Goal: Task Accomplishment & Management: Manage account settings

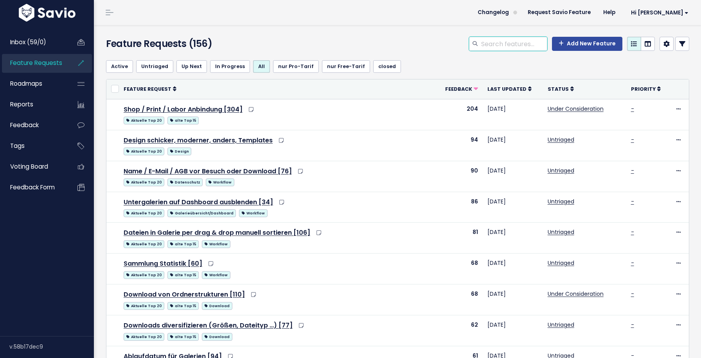
click at [507, 45] on input "search" at bounding box center [513, 44] width 67 height 14
type input "likes"
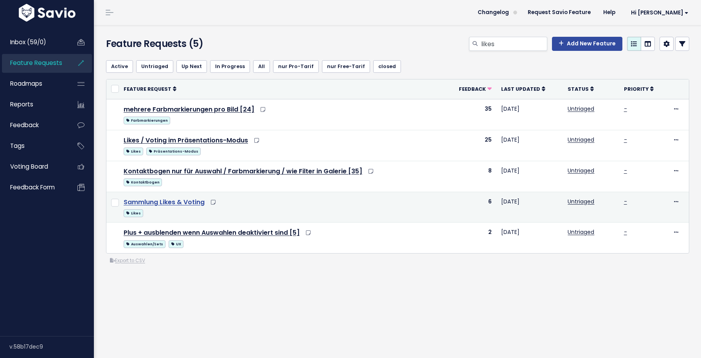
click at [190, 204] on link "Sammlung Likes & Voting" at bounding box center [164, 201] width 81 height 9
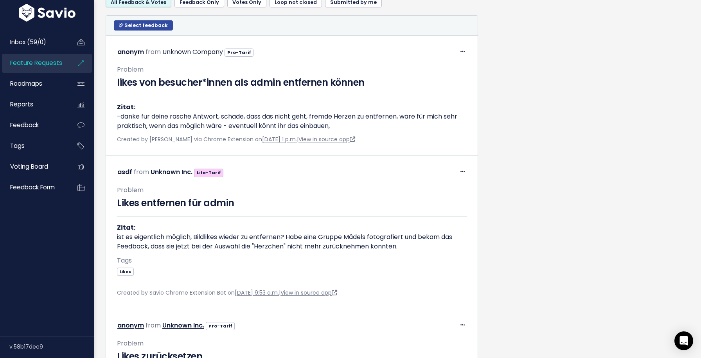
scroll to position [515, 0]
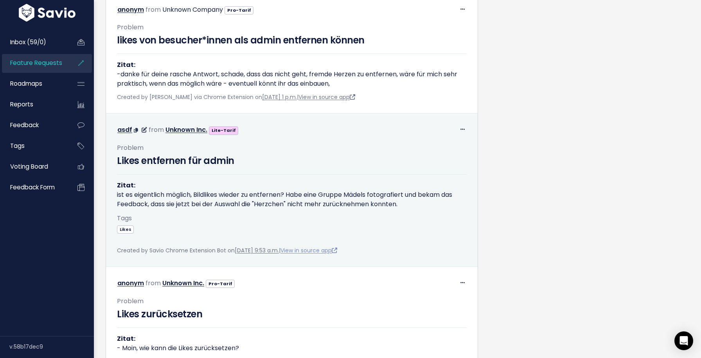
click at [318, 248] on link "View in source app" at bounding box center [308, 250] width 57 height 8
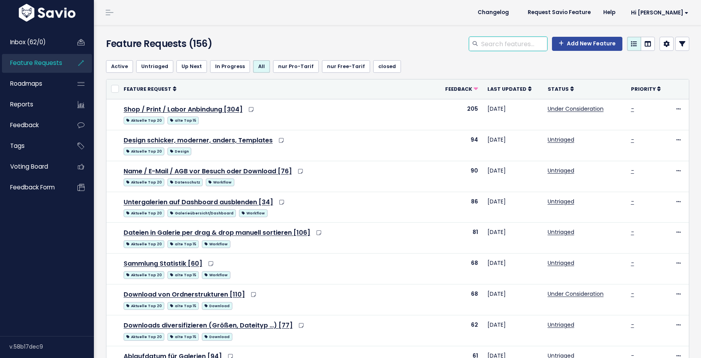
click at [520, 45] on input "search" at bounding box center [513, 44] width 67 height 14
type input "ausblenden"
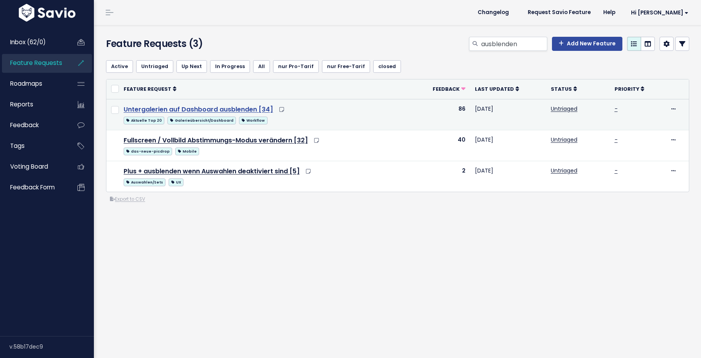
click at [237, 112] on link "Untergalerien auf Dashboard ausblenden [34]" at bounding box center [198, 109] width 149 height 9
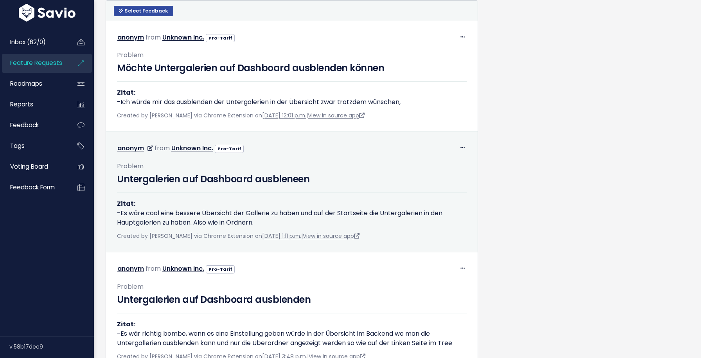
scroll to position [500, 0]
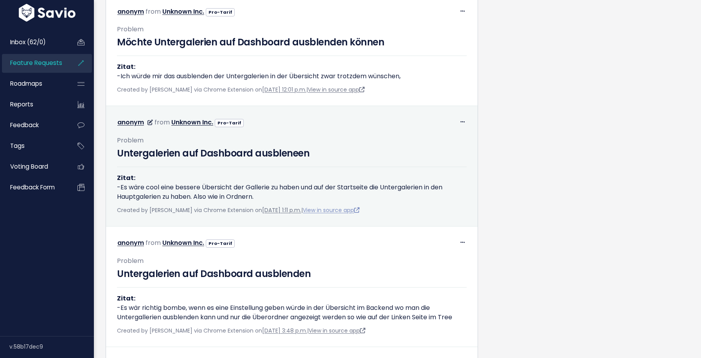
click at [336, 214] on link "View in source app" at bounding box center [331, 210] width 57 height 8
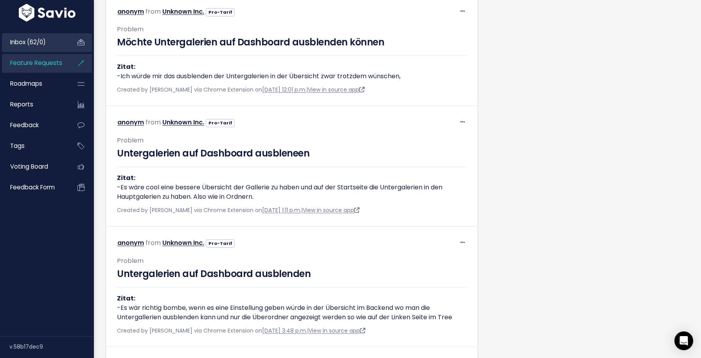
click at [38, 44] on span "Inbox (62/0)" at bounding box center [28, 42] width 36 height 8
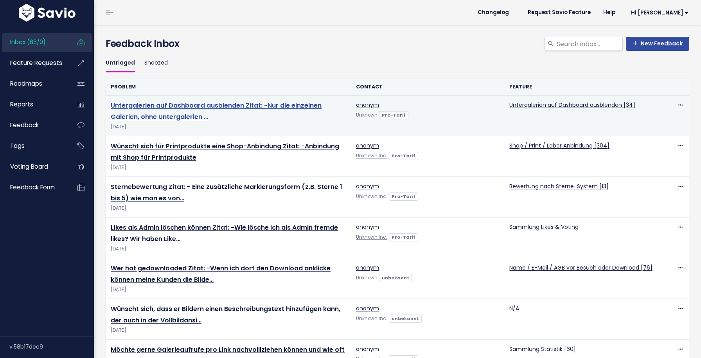
click at [253, 105] on link "Untergalerien auf Dashboard ausblenden Zitat: -Nur die einzelnen Galerien, ohne…" at bounding box center [216, 111] width 211 height 20
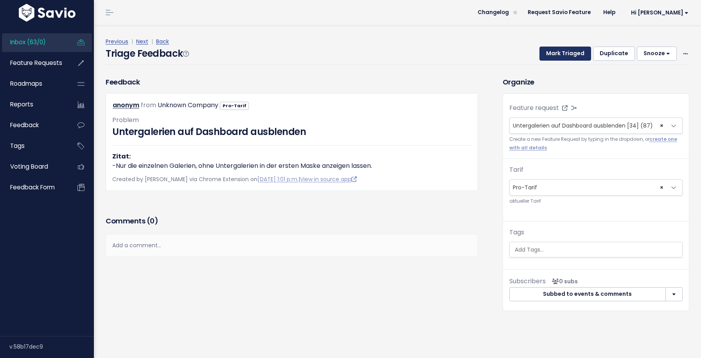
click at [570, 60] on button "Mark Triaged" at bounding box center [565, 54] width 52 height 14
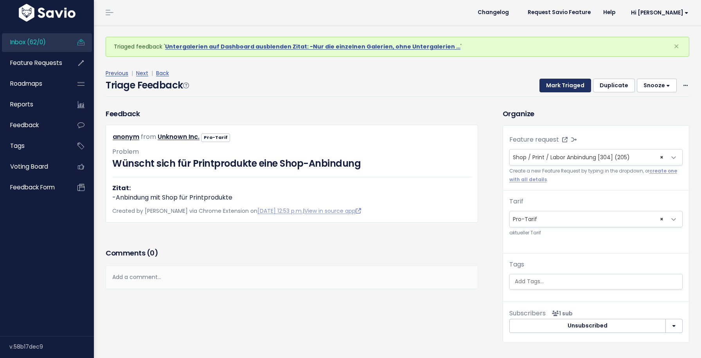
click at [568, 84] on button "Mark Triaged" at bounding box center [565, 86] width 52 height 14
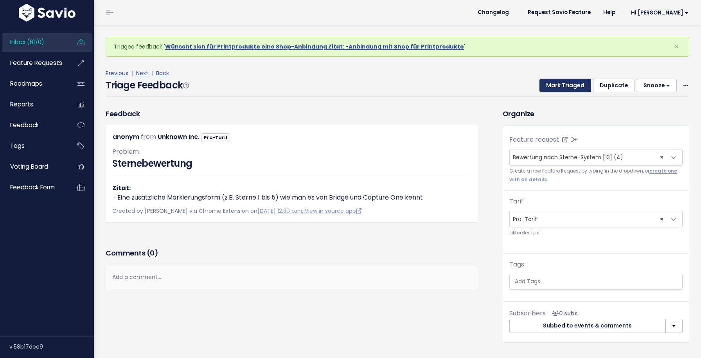
click at [568, 84] on button "Mark Triaged" at bounding box center [565, 86] width 52 height 14
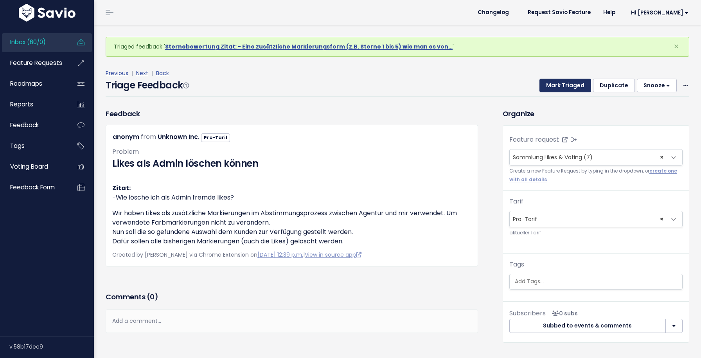
click at [568, 84] on button "Mark Triaged" at bounding box center [565, 86] width 52 height 14
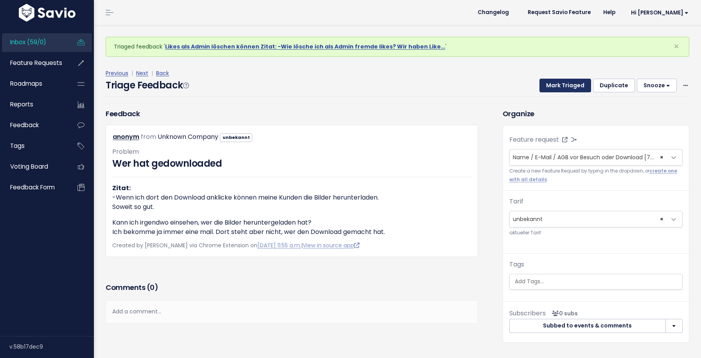
click at [568, 84] on button "Mark Triaged" at bounding box center [565, 86] width 52 height 14
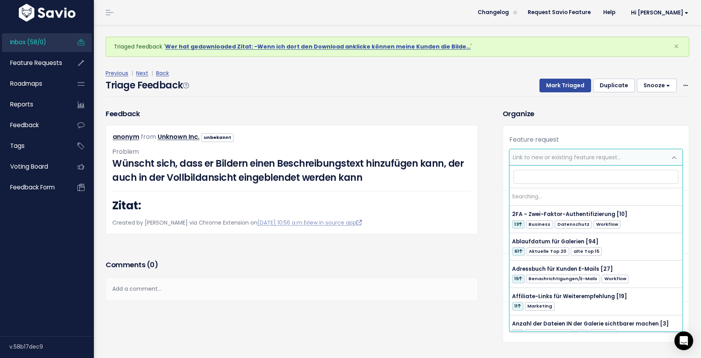
click at [552, 154] on span "Link to new or existing feature request..." at bounding box center [567, 157] width 108 height 8
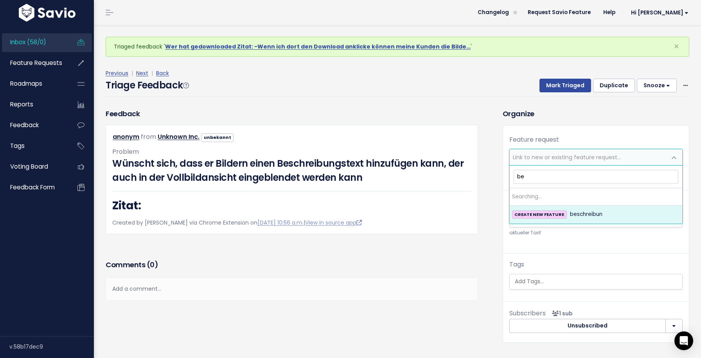
type input "b"
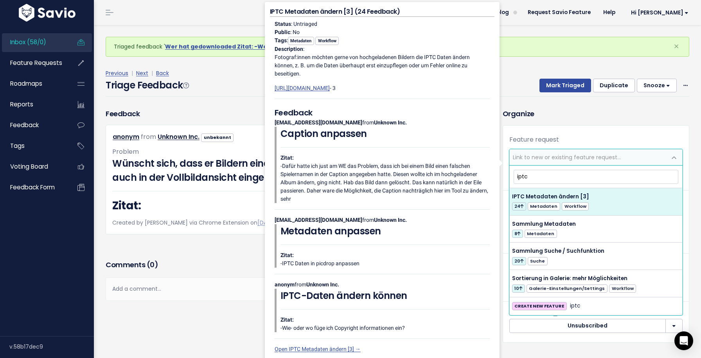
type input "iptc"
select select "40170"
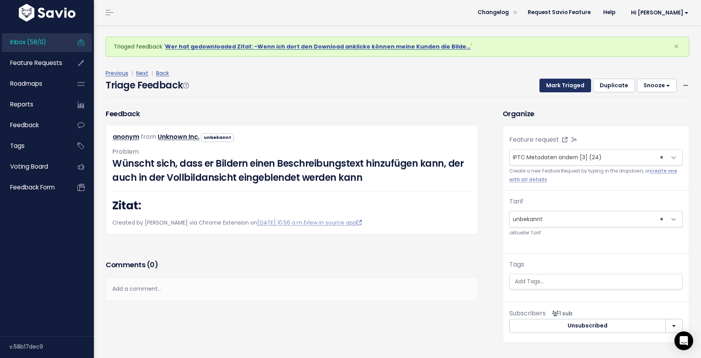
click at [570, 81] on button "Mark Triaged" at bounding box center [565, 86] width 52 height 14
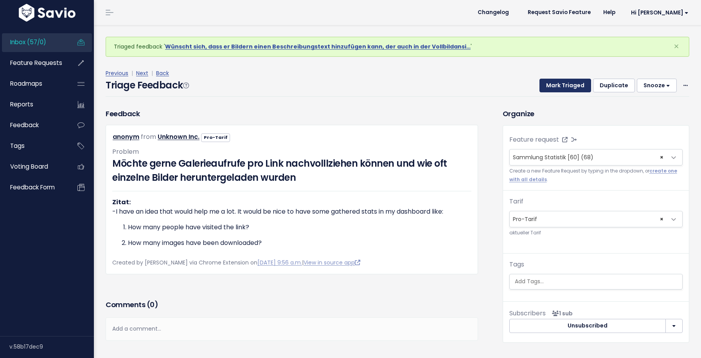
click at [563, 81] on button "Mark Triaged" at bounding box center [565, 86] width 52 height 14
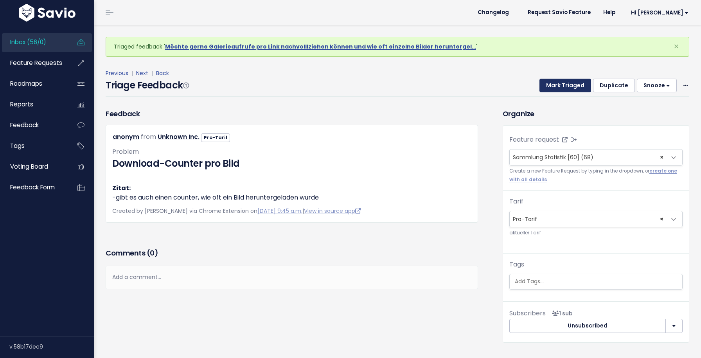
click at [564, 91] on button "Mark Triaged" at bounding box center [565, 86] width 52 height 14
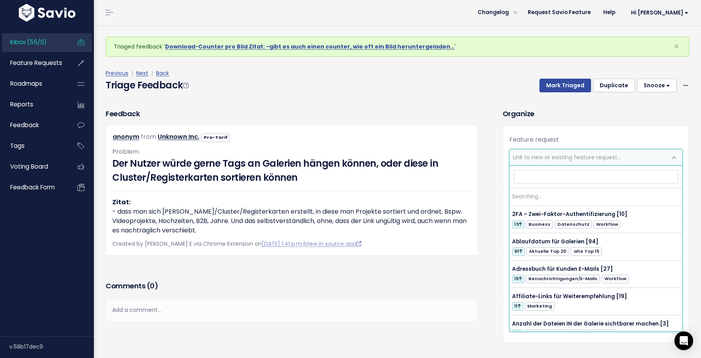
click at [559, 156] on span "Link to new or existing feature request..." at bounding box center [567, 157] width 108 height 8
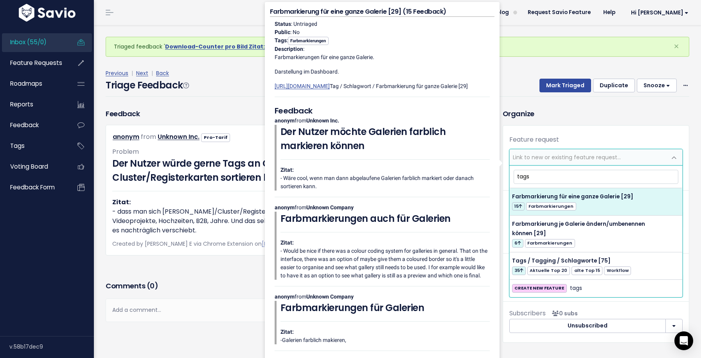
type input "tags"
select select "42657"
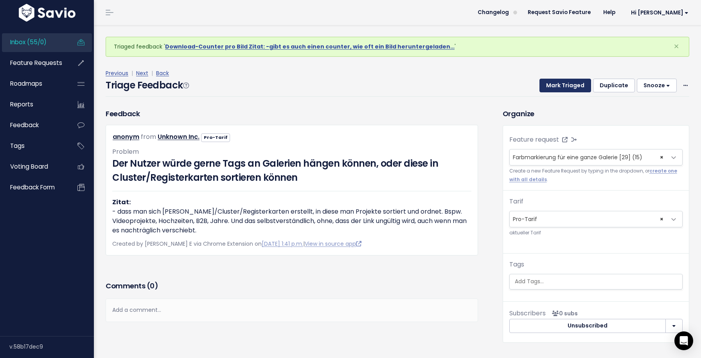
click at [558, 86] on button "Mark Triaged" at bounding box center [565, 86] width 52 height 14
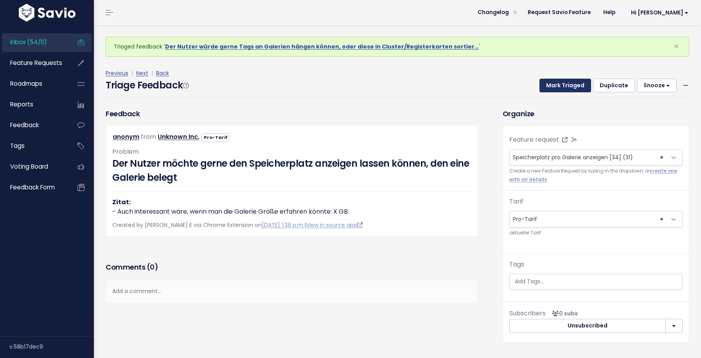
click at [558, 86] on button "Mark Triaged" at bounding box center [565, 86] width 52 height 14
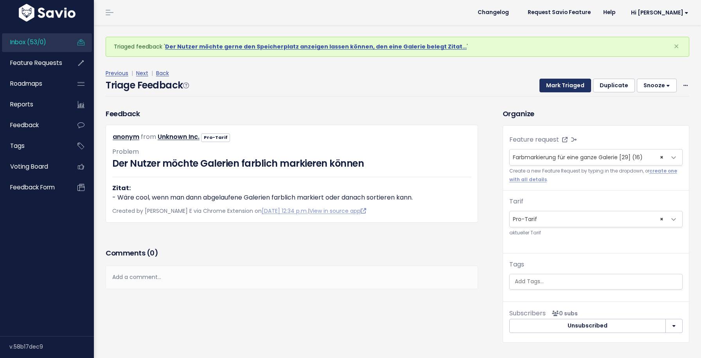
click at [558, 86] on button "Mark Triaged" at bounding box center [565, 86] width 52 height 14
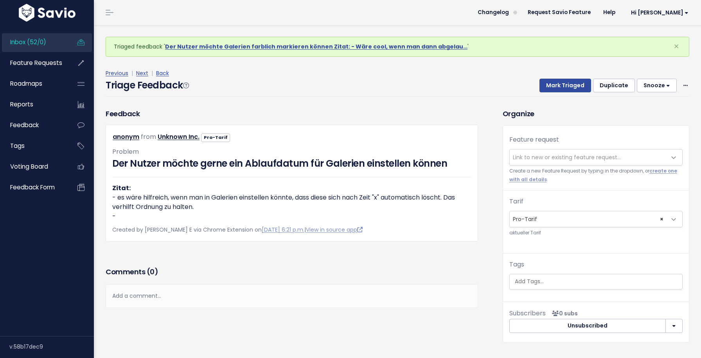
click at [541, 154] on span "Link to new or existing feature request..." at bounding box center [567, 157] width 108 height 8
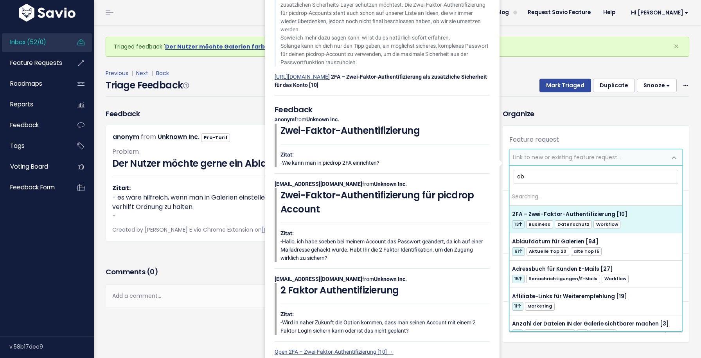
type input "abl"
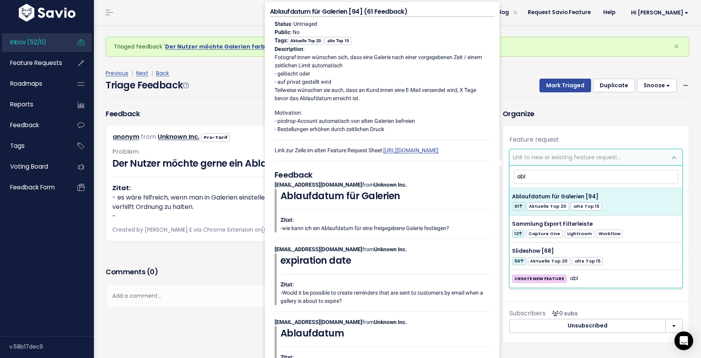
select select "39335"
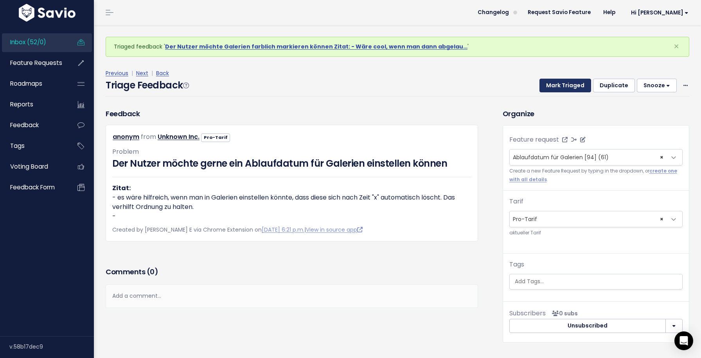
click at [568, 80] on button "Mark Triaged" at bounding box center [565, 86] width 52 height 14
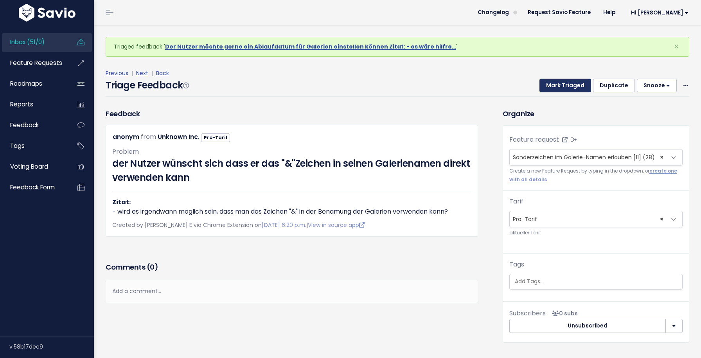
click at [567, 90] on button "Mark Triaged" at bounding box center [565, 86] width 52 height 14
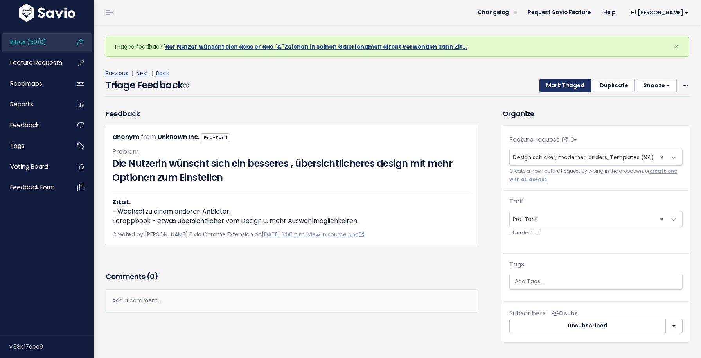
click at [567, 90] on button "Mark Triaged" at bounding box center [565, 86] width 52 height 14
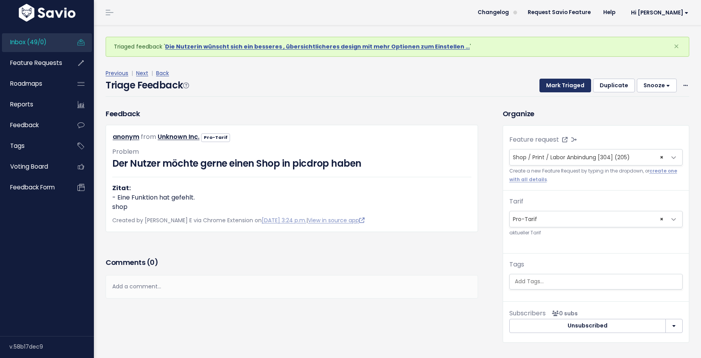
click at [567, 90] on button "Mark Triaged" at bounding box center [565, 86] width 52 height 14
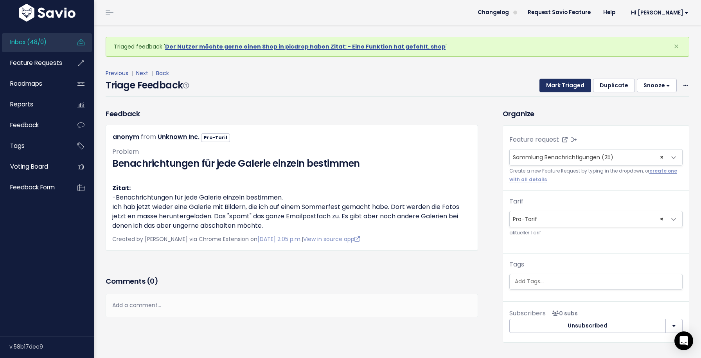
click at [567, 90] on button "Mark Triaged" at bounding box center [565, 86] width 52 height 14
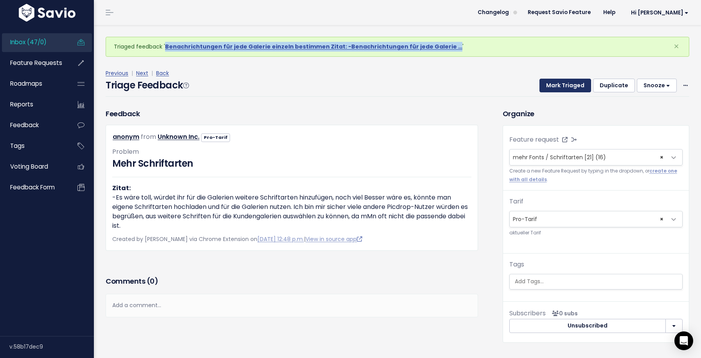
click at [561, 79] on button "Mark Triaged" at bounding box center [565, 86] width 52 height 14
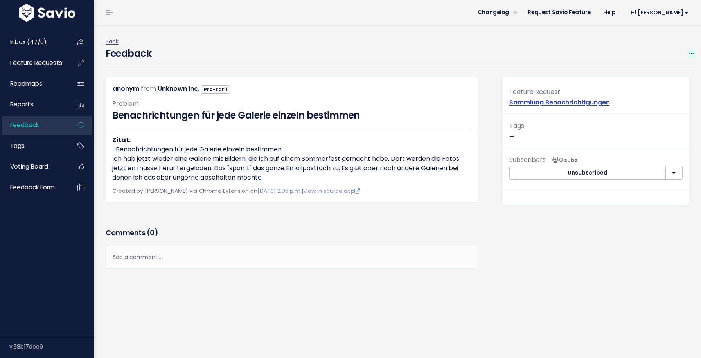
click at [690, 52] on icon at bounding box center [691, 54] width 4 height 5
click at [634, 73] on link "Edit" at bounding box center [660, 75] width 56 height 15
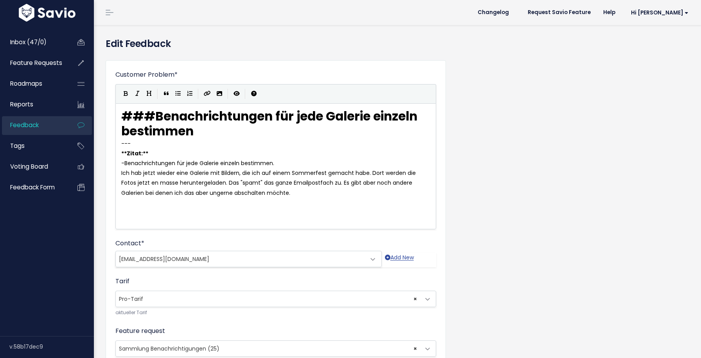
scroll to position [86, 0]
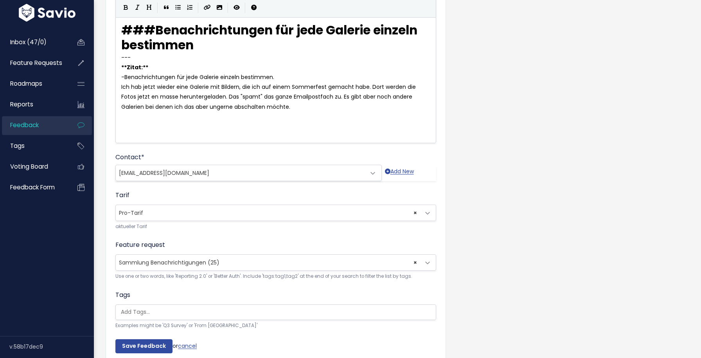
select select
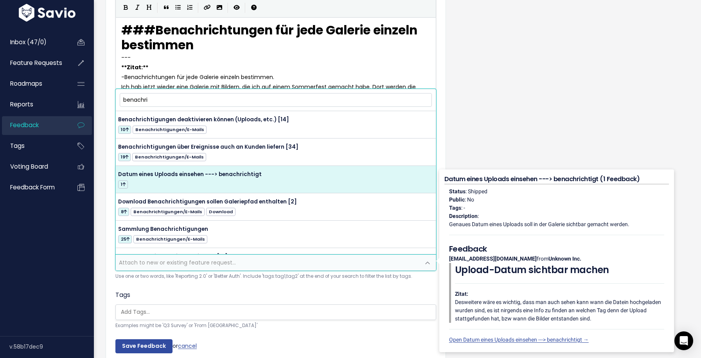
scroll to position [39, 0]
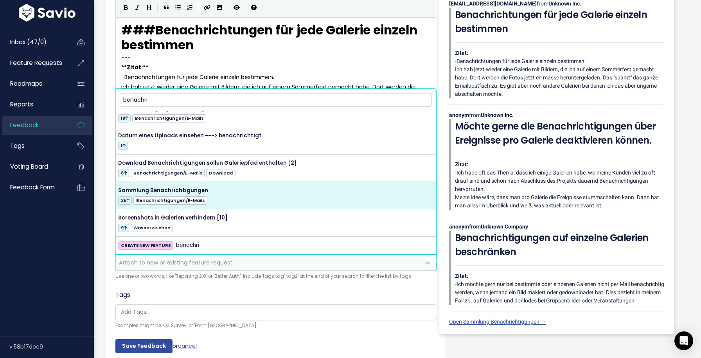
type input "benachri"
select select "40110"
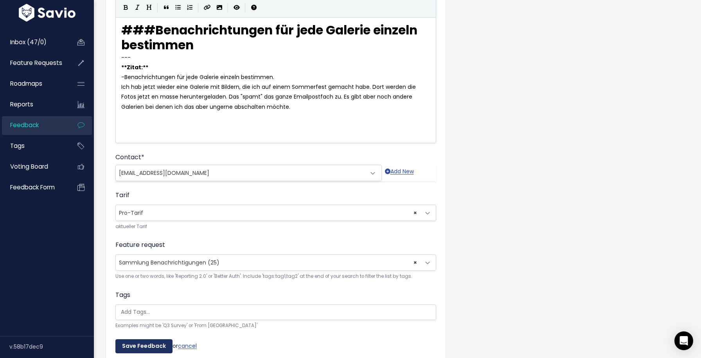
click at [136, 339] on input "Save Feedback" at bounding box center [143, 346] width 57 height 14
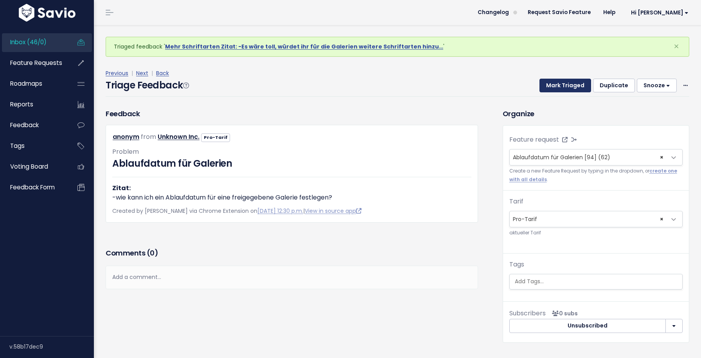
click at [564, 89] on button "Mark Triaged" at bounding box center [565, 86] width 52 height 14
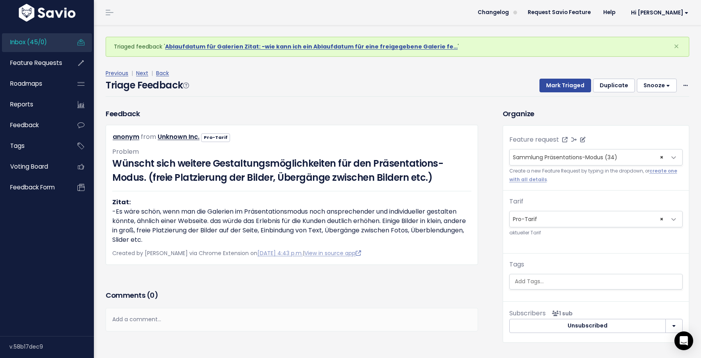
select select
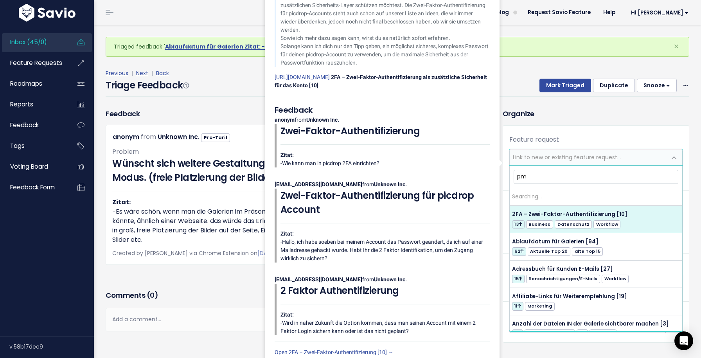
type input "p"
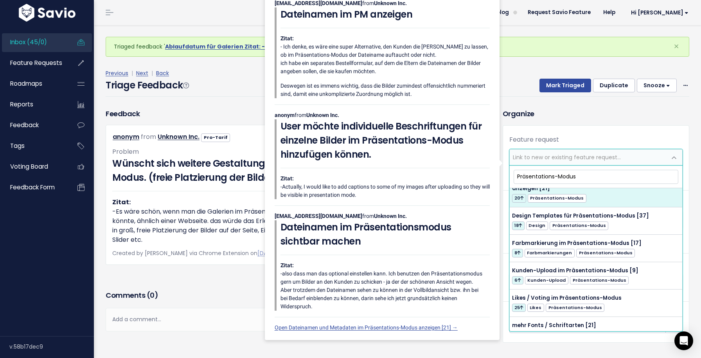
scroll to position [47, 0]
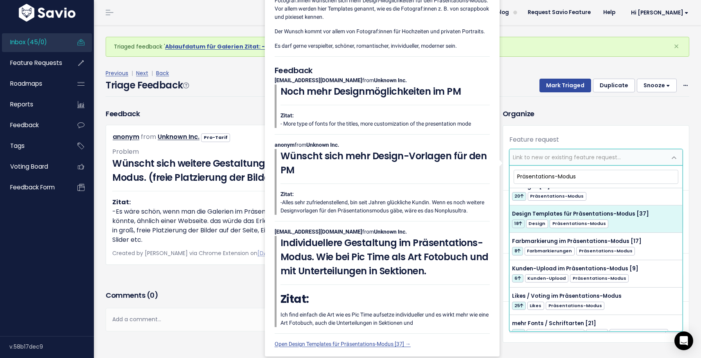
type input "Präsentations-Modus"
select select "40669"
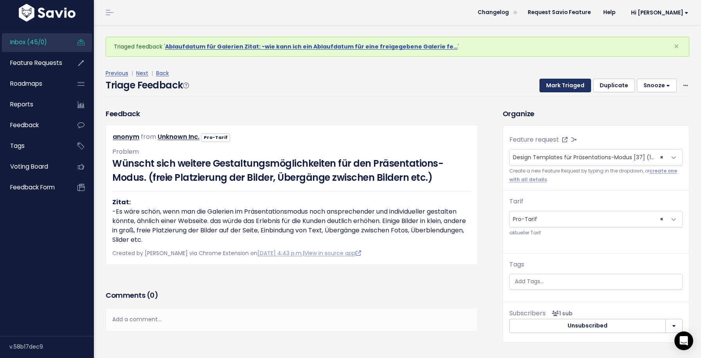
click at [560, 82] on button "Mark Triaged" at bounding box center [565, 86] width 52 height 14
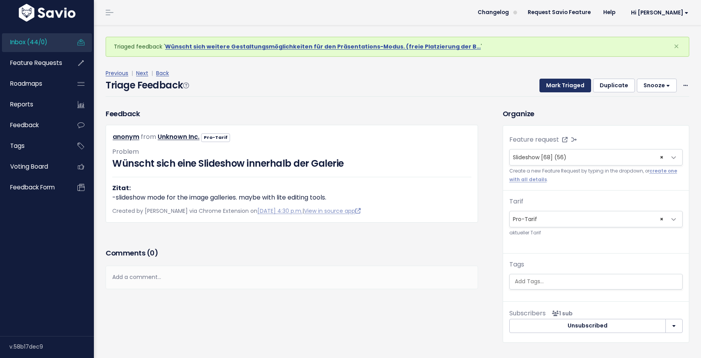
click at [563, 88] on button "Mark Triaged" at bounding box center [565, 86] width 52 height 14
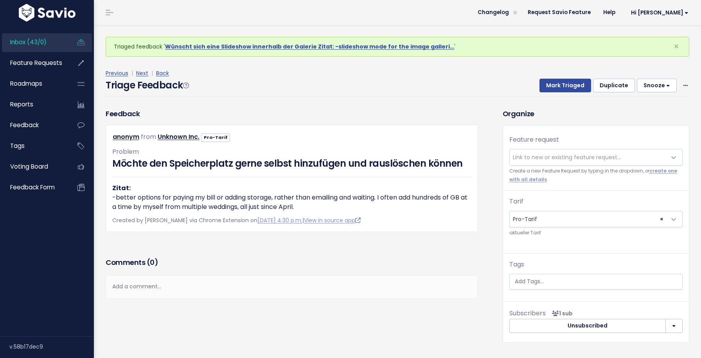
click at [564, 157] on span "Link to new or existing feature request..." at bounding box center [567, 157] width 108 height 8
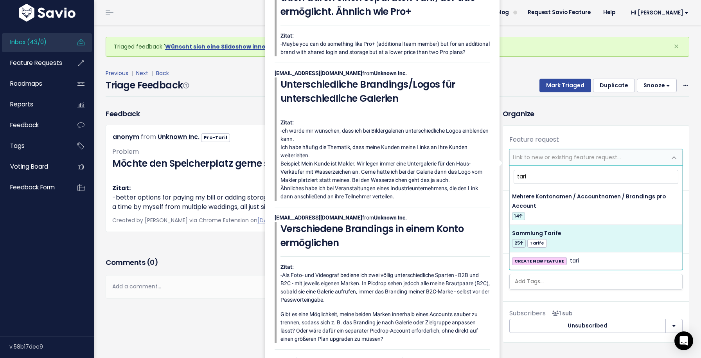
type input "tari"
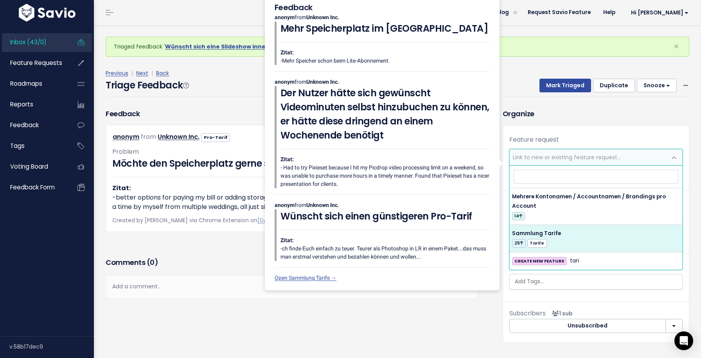
select select "42687"
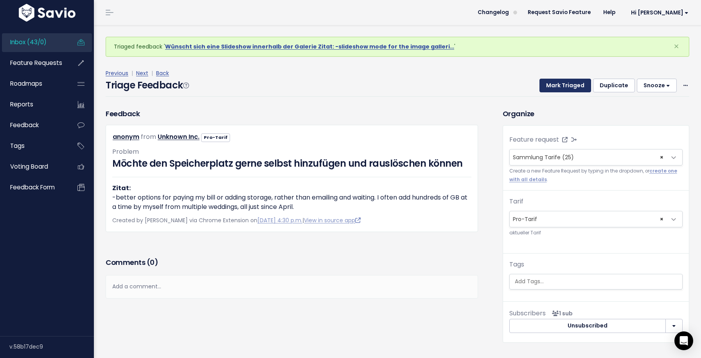
click at [565, 86] on button "Mark Triaged" at bounding box center [565, 86] width 52 height 14
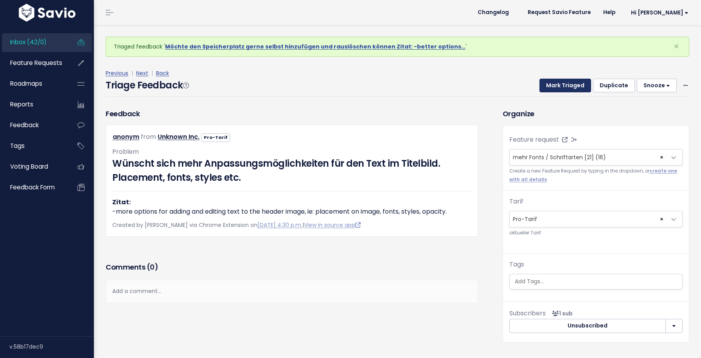
click at [565, 86] on button "Mark Triaged" at bounding box center [565, 86] width 52 height 14
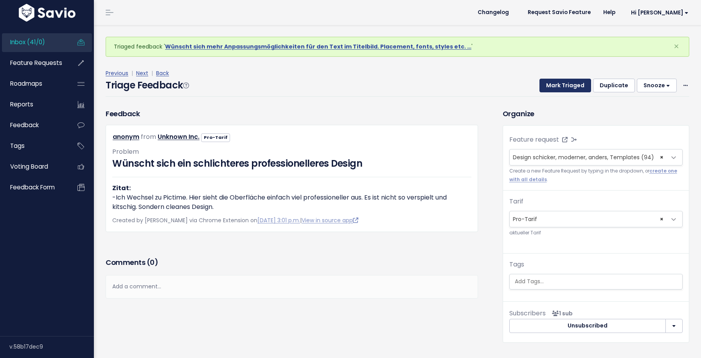
click at [565, 86] on button "Mark Triaged" at bounding box center [565, 86] width 52 height 14
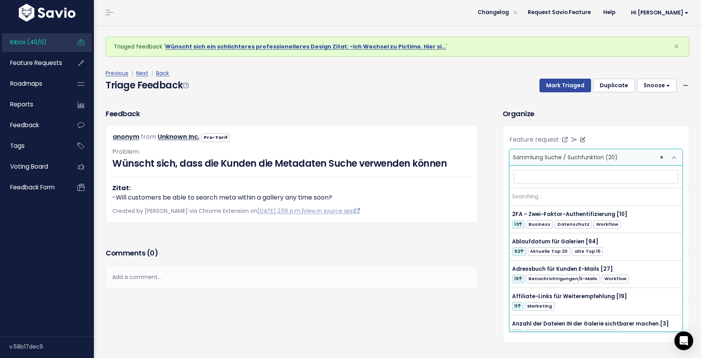
click at [562, 164] on span "× Sammlung Suche / Suchfunktion (20)" at bounding box center [587, 157] width 157 height 16
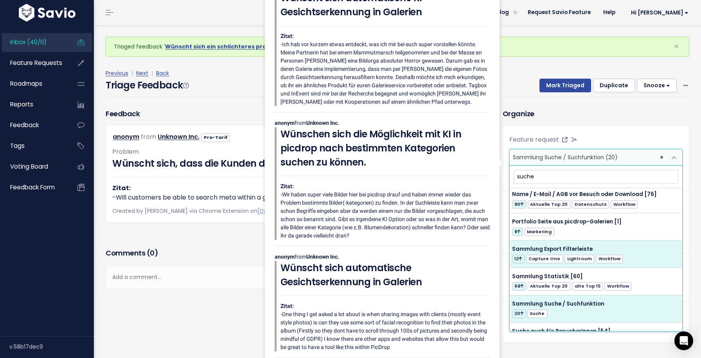
scroll to position [222, 0]
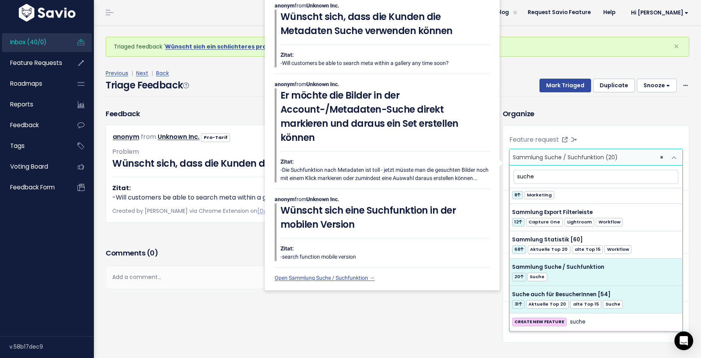
type input "suche"
select select "39439"
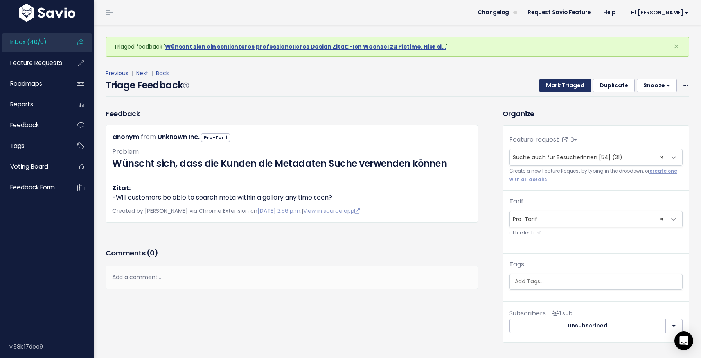
click at [565, 90] on button "Mark Triaged" at bounding box center [565, 86] width 52 height 14
click at [563, 90] on button "Mark Triaged" at bounding box center [565, 86] width 52 height 14
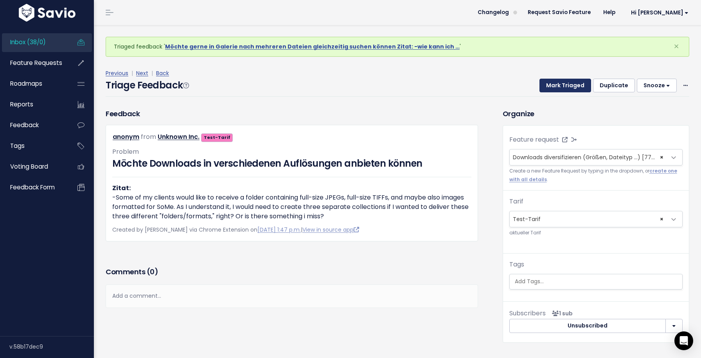
click at [563, 89] on button "Mark Triaged" at bounding box center [565, 86] width 52 height 14
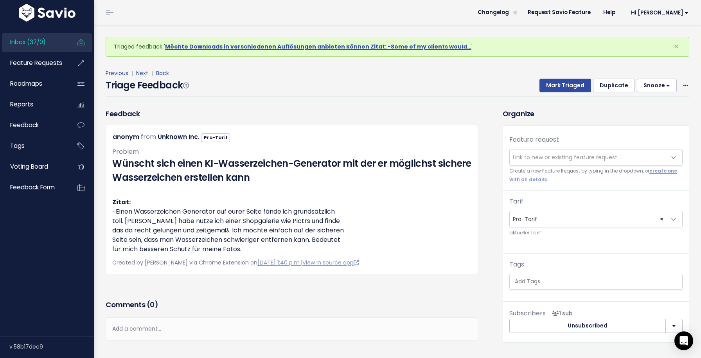
click at [559, 157] on span "Link to new or existing feature request..." at bounding box center [567, 157] width 108 height 8
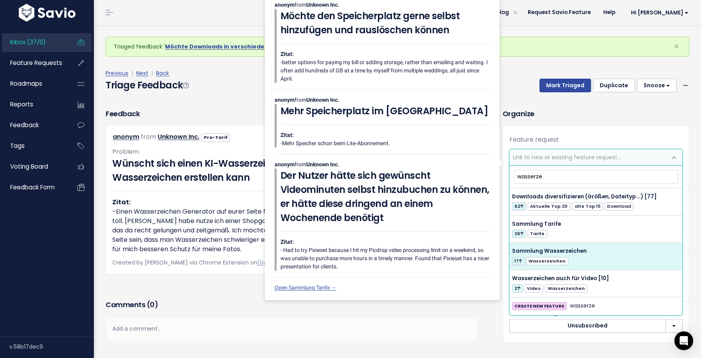
type input "wasserze"
select select "40103"
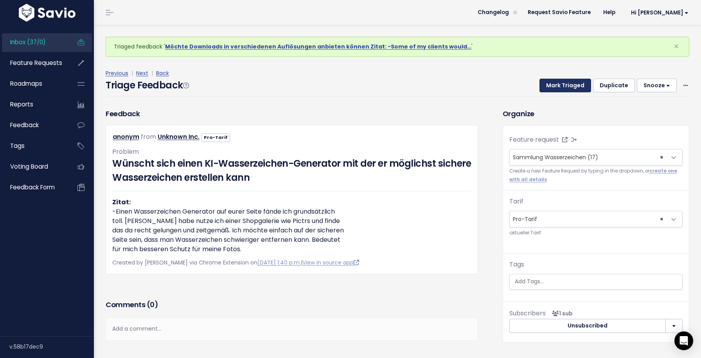
click at [570, 84] on button "Mark Triaged" at bounding box center [565, 86] width 52 height 14
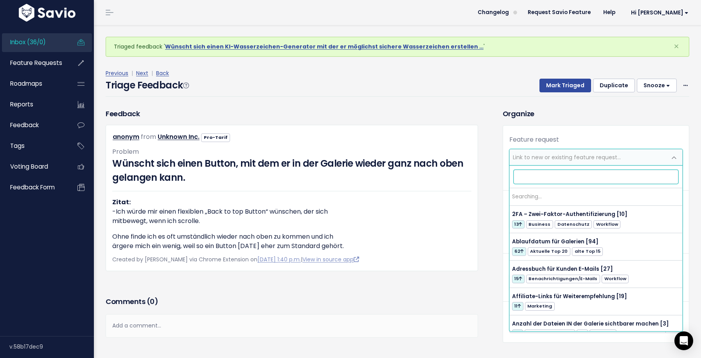
click at [542, 159] on span "Link to new or existing feature request..." at bounding box center [567, 157] width 108 height 8
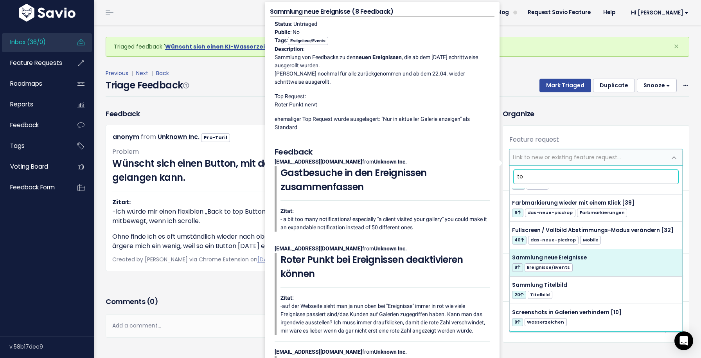
scroll to position [56, 0]
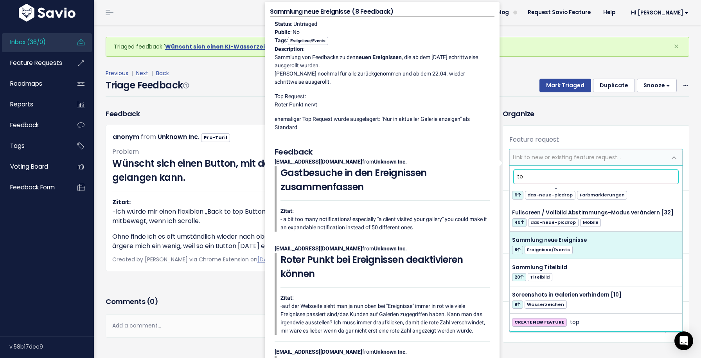
type input "t"
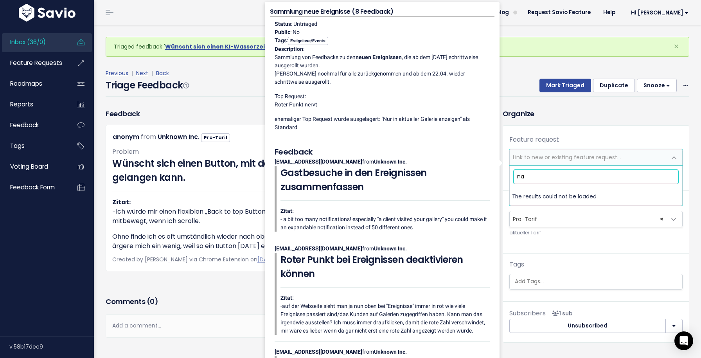
scroll to position [0, 0]
type input "n"
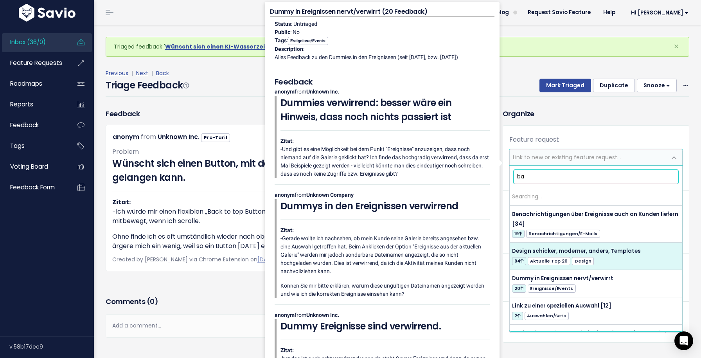
type input "b"
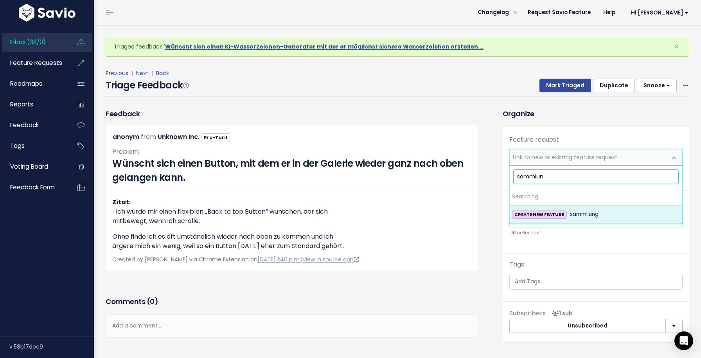
type input "sammlung"
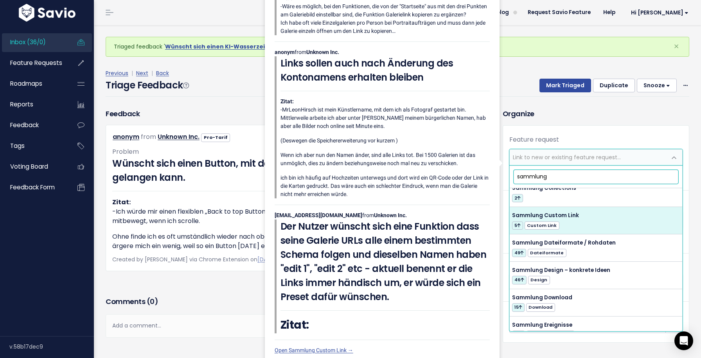
scroll to position [174, 0]
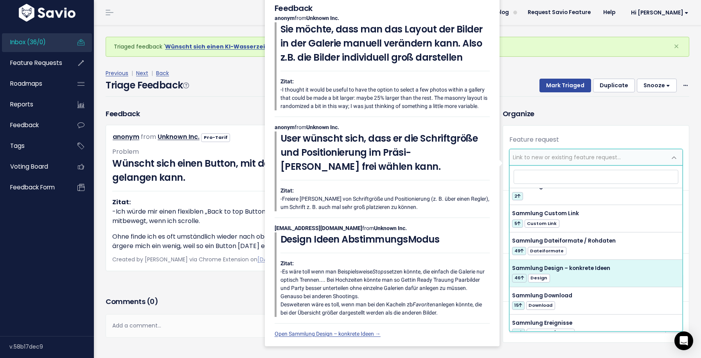
select select "43468"
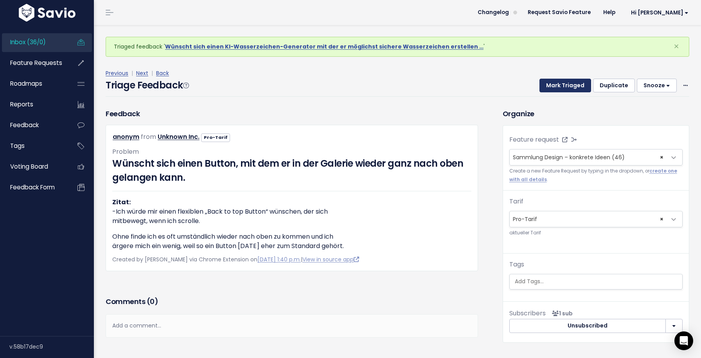
click at [561, 81] on button "Mark Triaged" at bounding box center [565, 86] width 52 height 14
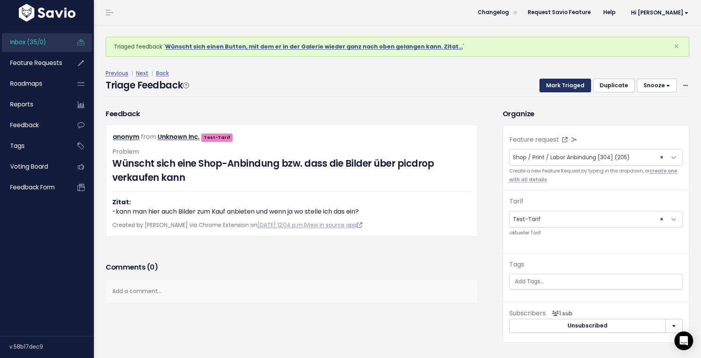
click at [555, 86] on button "Mark Triaged" at bounding box center [565, 86] width 52 height 14
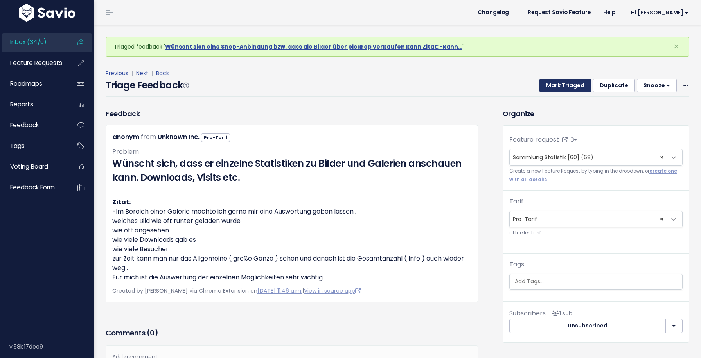
click at [556, 86] on button "Mark Triaged" at bounding box center [565, 86] width 52 height 14
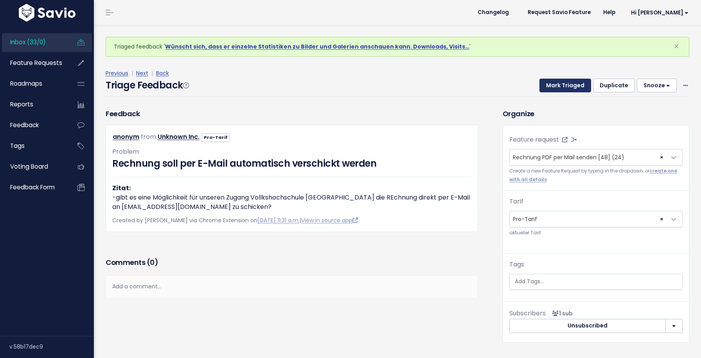
click at [556, 86] on button "Mark Triaged" at bounding box center [565, 86] width 52 height 14
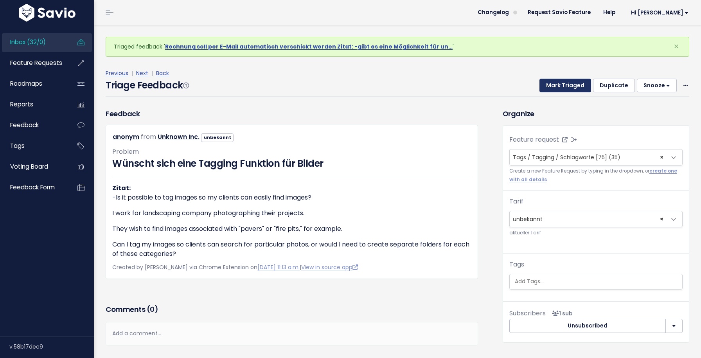
click at [556, 86] on button "Mark Triaged" at bounding box center [565, 86] width 52 height 14
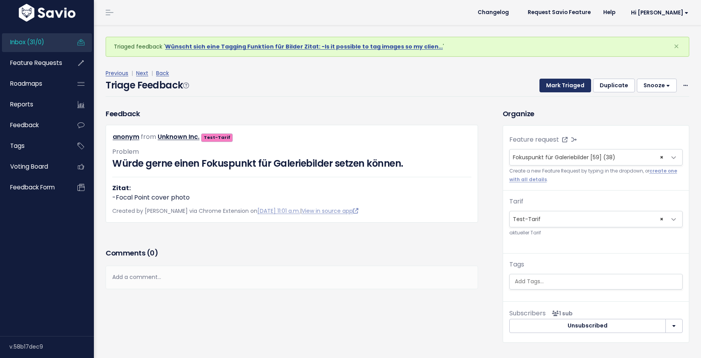
click at [556, 86] on button "Mark Triaged" at bounding box center [565, 86] width 52 height 14
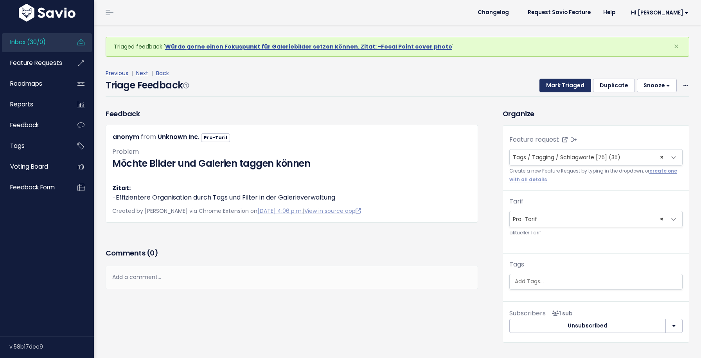
click at [556, 86] on button "Mark Triaged" at bounding box center [565, 86] width 52 height 14
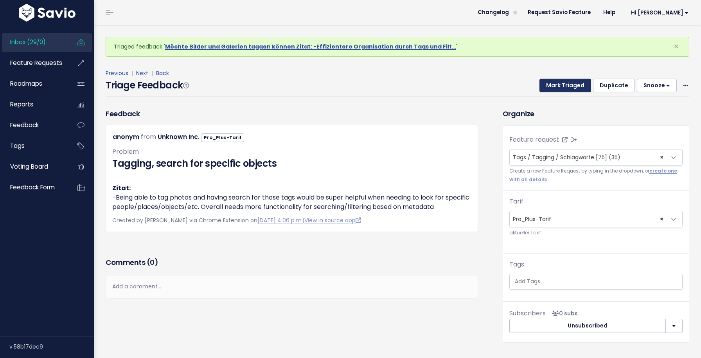
click at [556, 86] on button "Mark Triaged" at bounding box center [565, 86] width 52 height 14
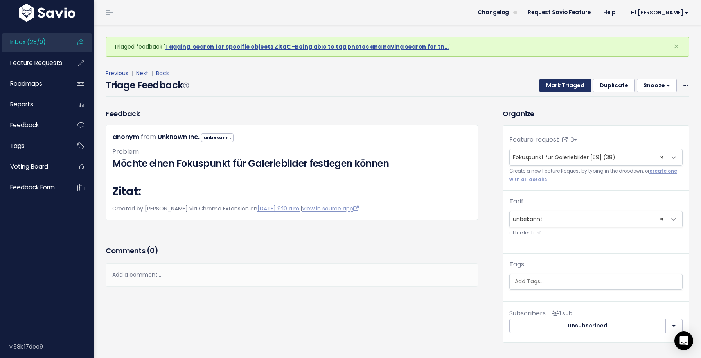
click at [556, 86] on button "Mark Triaged" at bounding box center [565, 86] width 52 height 14
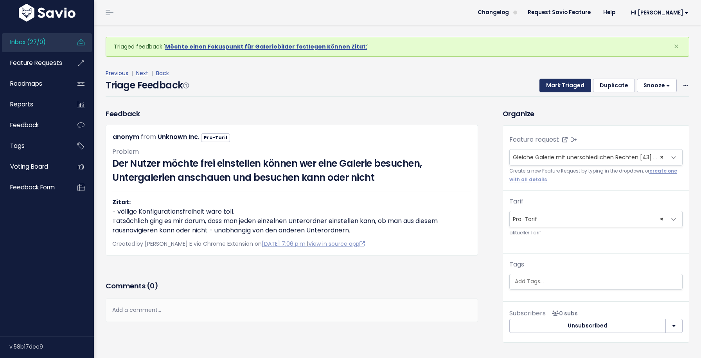
click at [556, 86] on button "Mark Triaged" at bounding box center [565, 86] width 52 height 14
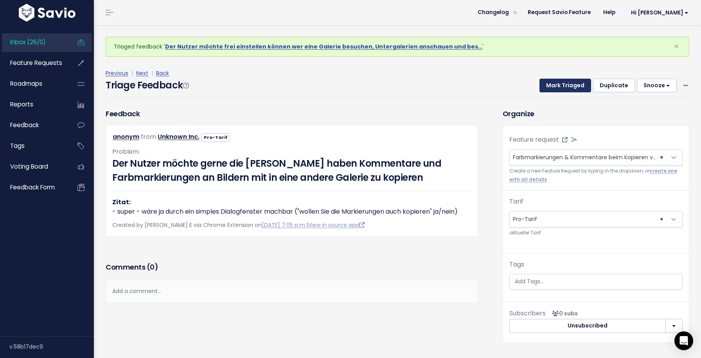
click at [568, 84] on button "Mark Triaged" at bounding box center [565, 86] width 52 height 14
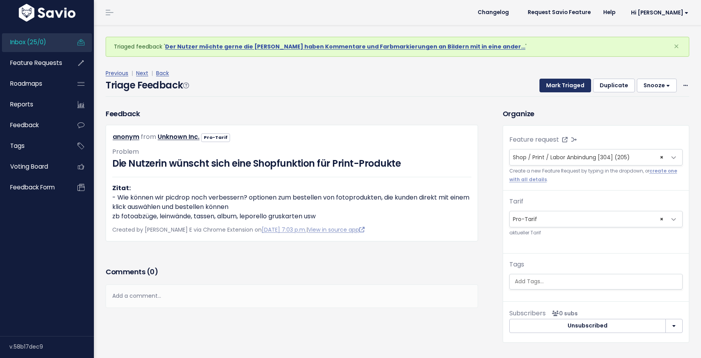
click at [568, 84] on button "Mark Triaged" at bounding box center [565, 86] width 52 height 14
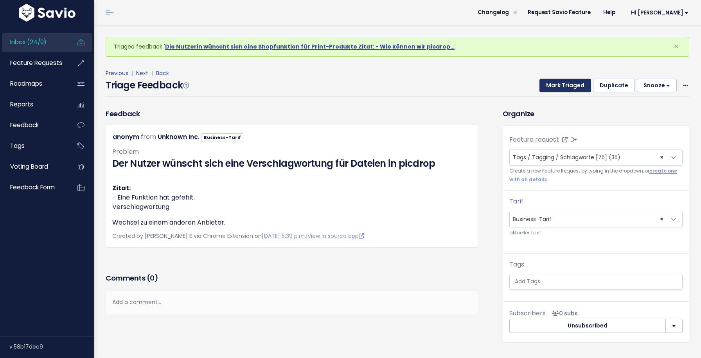
click at [568, 84] on button "Mark Triaged" at bounding box center [565, 86] width 52 height 14
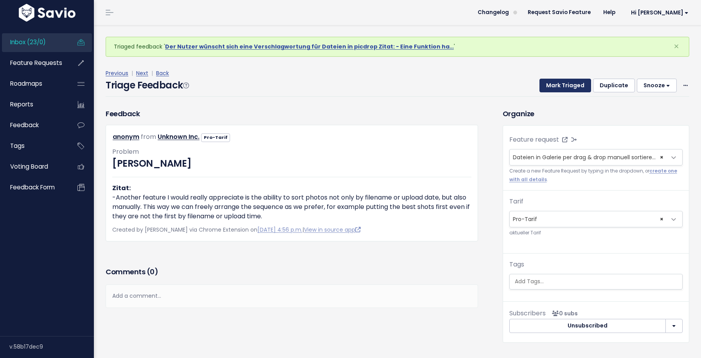
click at [568, 84] on button "Mark Triaged" at bounding box center [565, 86] width 52 height 14
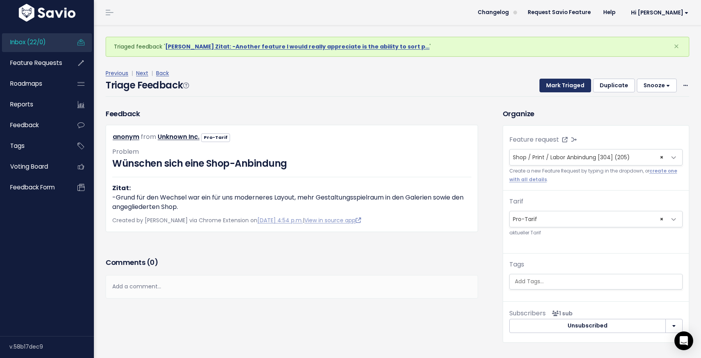
click at [563, 80] on button "Mark Triaged" at bounding box center [565, 86] width 52 height 14
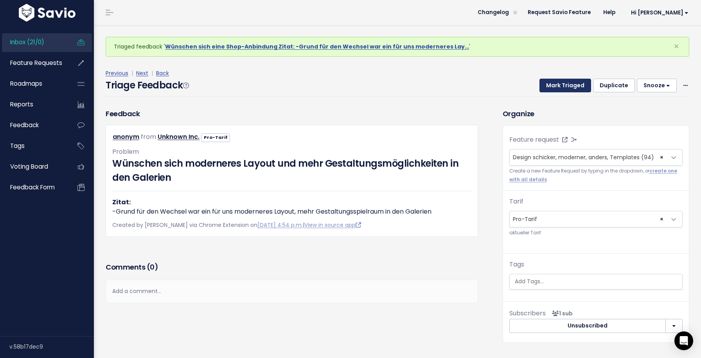
click at [561, 89] on button "Mark Triaged" at bounding box center [565, 86] width 52 height 14
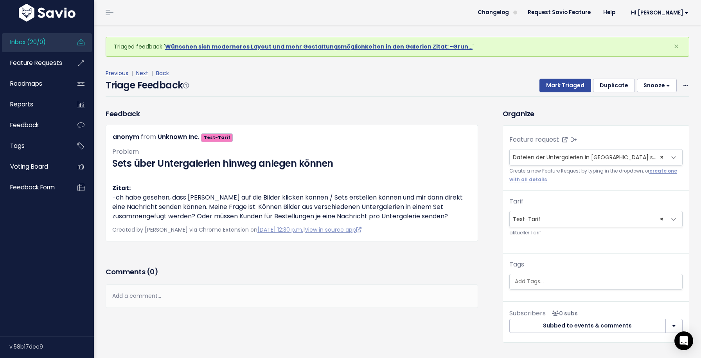
click at [565, 77] on div "Previous | Next | Back" at bounding box center [397, 73] width 583 height 10
click at [565, 79] on button "Mark Triaged" at bounding box center [565, 86] width 52 height 14
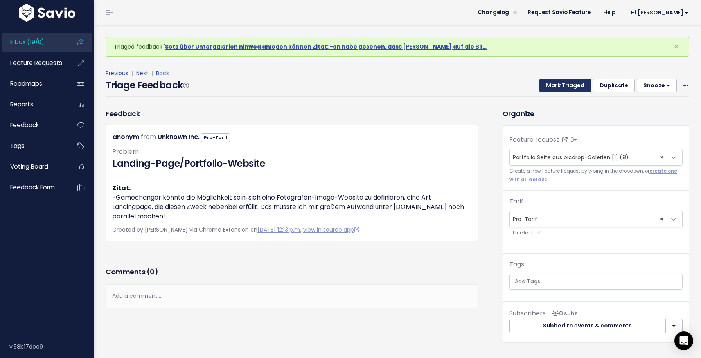
click at [559, 81] on button "Mark Triaged" at bounding box center [565, 86] width 52 height 14
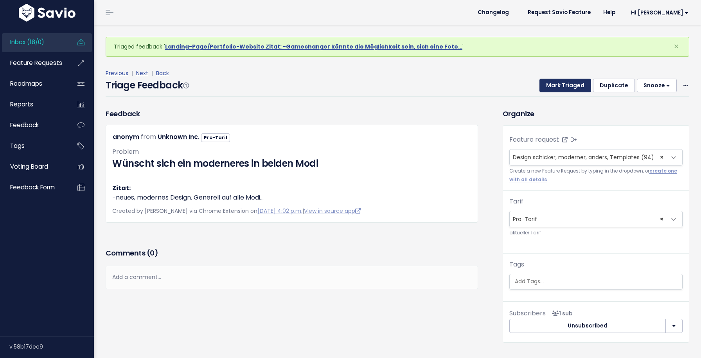
click at [559, 81] on button "Mark Triaged" at bounding box center [565, 86] width 52 height 14
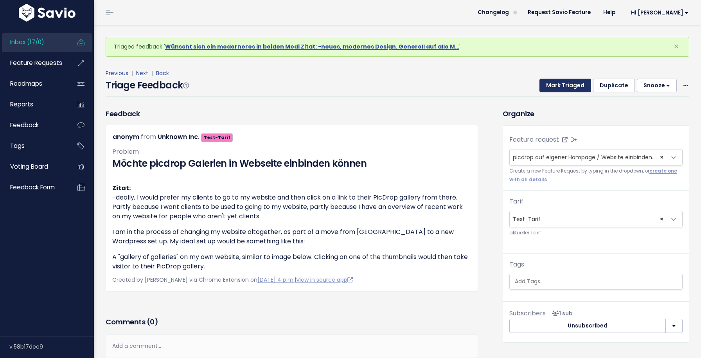
click at [559, 83] on button "Mark Triaged" at bounding box center [565, 86] width 52 height 14
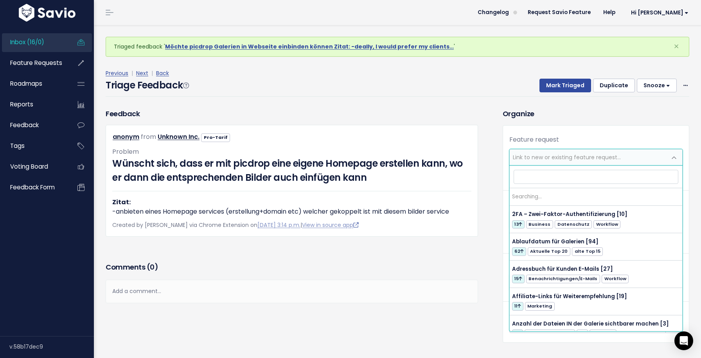
click at [545, 159] on span "Link to new or existing feature request..." at bounding box center [567, 157] width 108 height 8
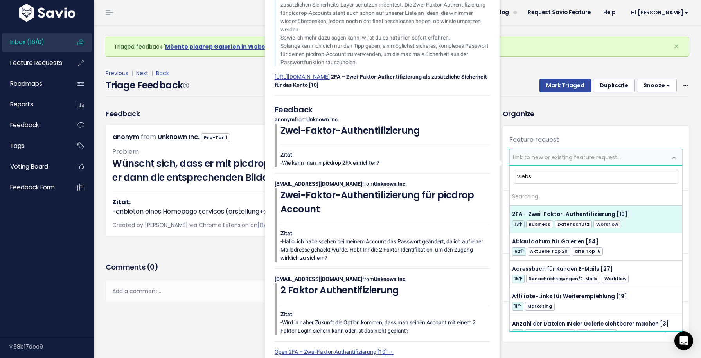
type input "websi"
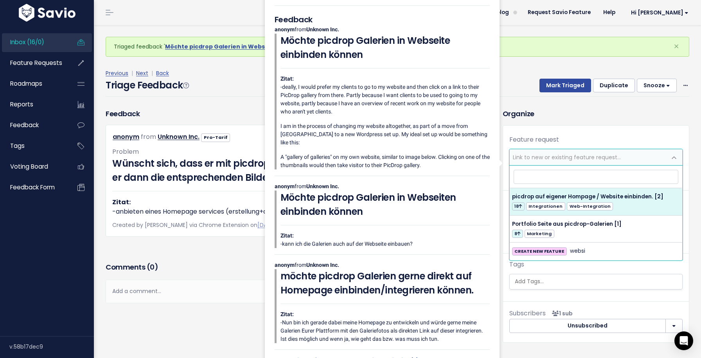
click at [552, 124] on div "Organize Feature request --------- Link to new or existing feature request... C…" at bounding box center [596, 225] width 198 height 234
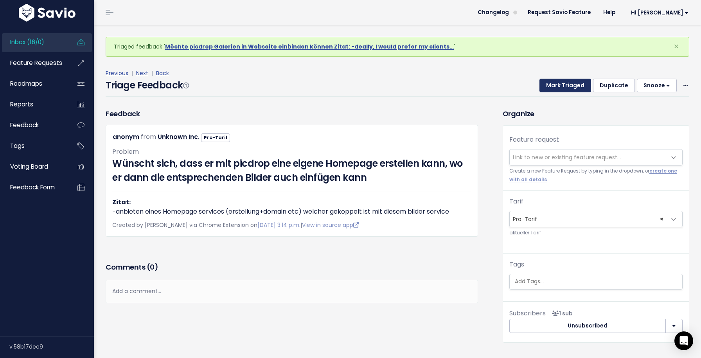
click at [565, 85] on button "Mark Triaged" at bounding box center [565, 86] width 52 height 14
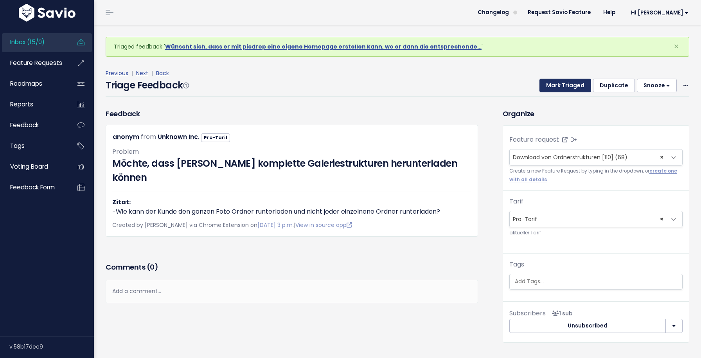
drag, startPoint x: 0, startPoint y: 0, endPoint x: 565, endPoint y: 85, distance: 570.9
click at [565, 85] on button "Mark Triaged" at bounding box center [565, 86] width 52 height 14
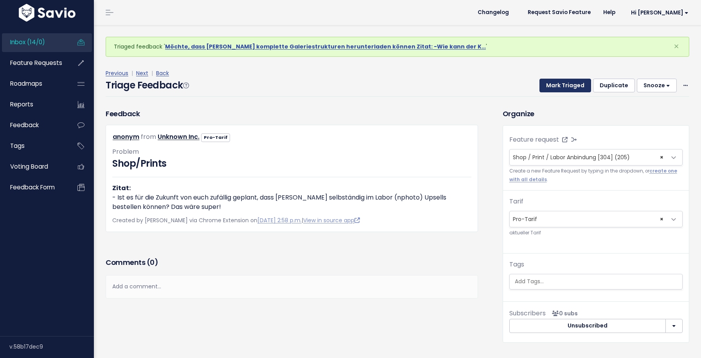
click at [565, 85] on button "Mark Triaged" at bounding box center [565, 86] width 52 height 14
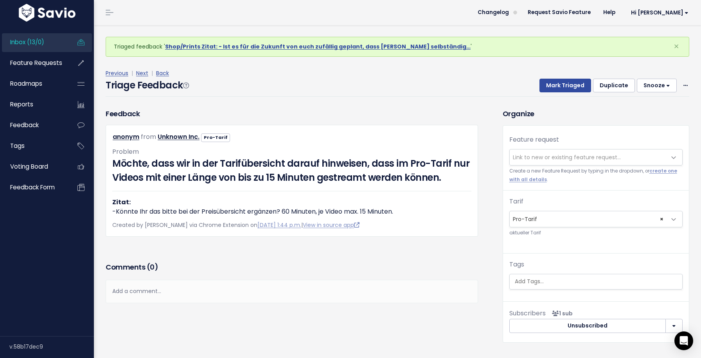
click at [577, 160] on span "Link to new or existing feature request..." at bounding box center [567, 157] width 108 height 8
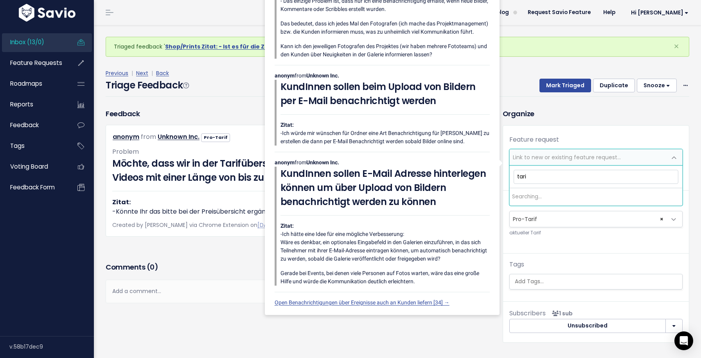
type input "tarif"
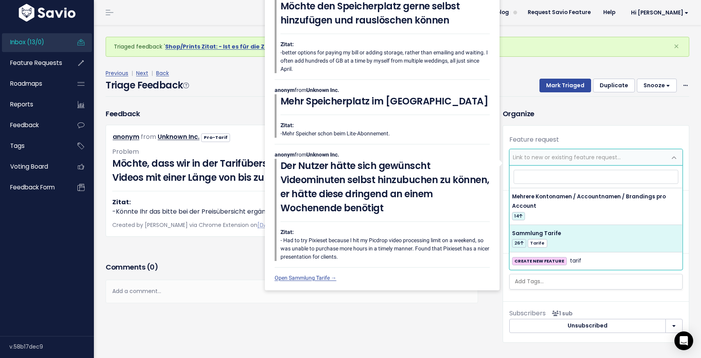
select select "42687"
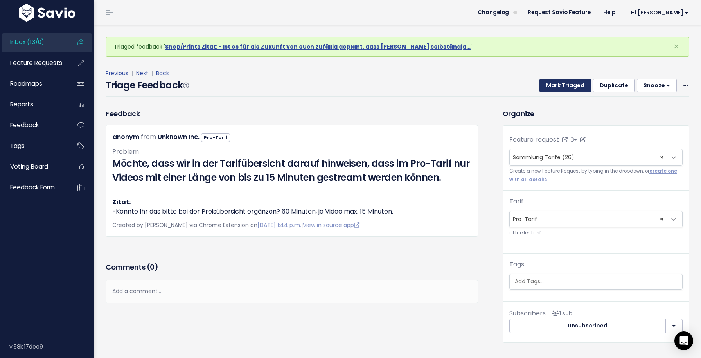
click at [563, 89] on button "Mark Triaged" at bounding box center [565, 86] width 52 height 14
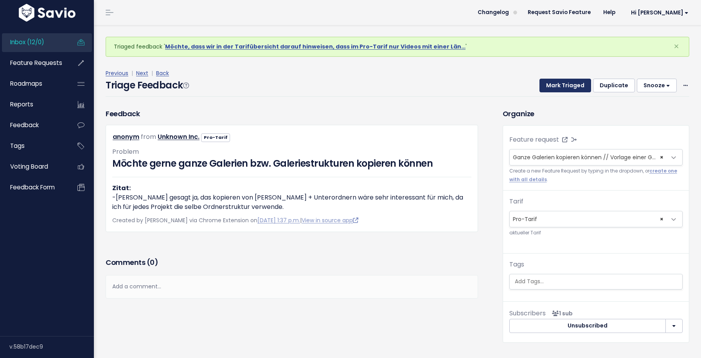
click at [563, 89] on button "Mark Triaged" at bounding box center [565, 86] width 52 height 14
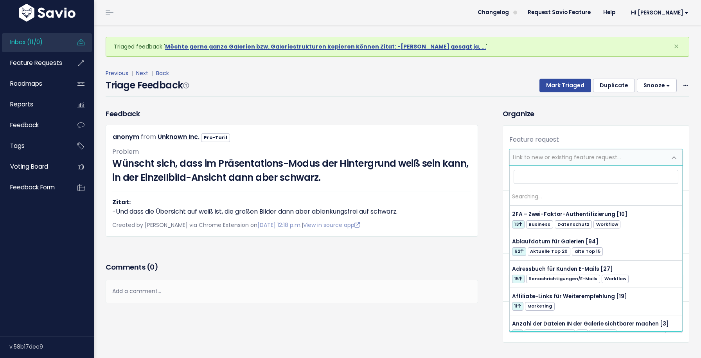
click at [547, 156] on span "Link to new or existing feature request..." at bounding box center [567, 157] width 108 height 8
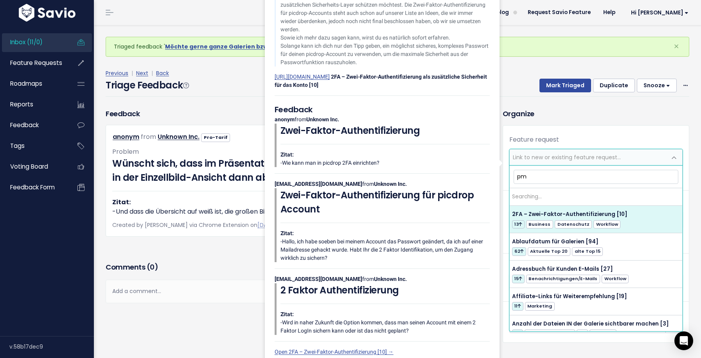
type input "p"
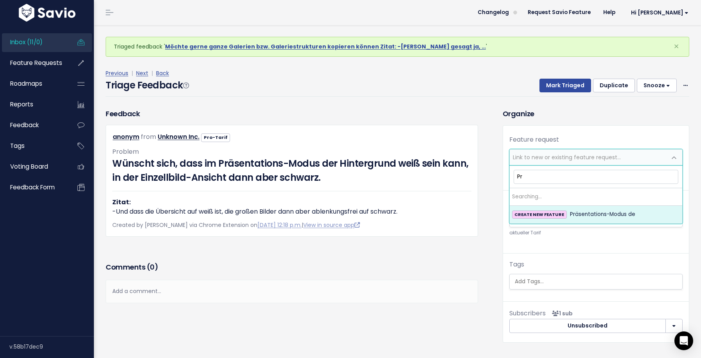
type input "P"
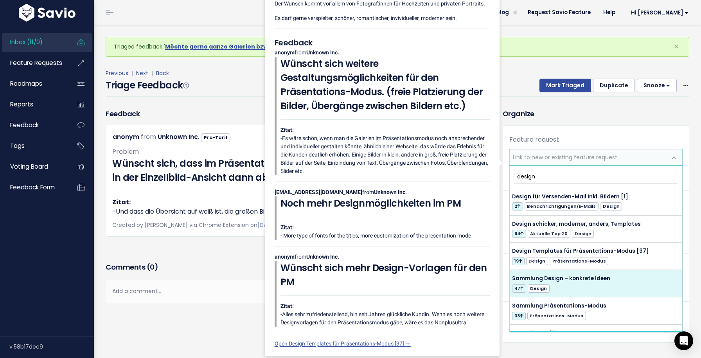
type input "design"
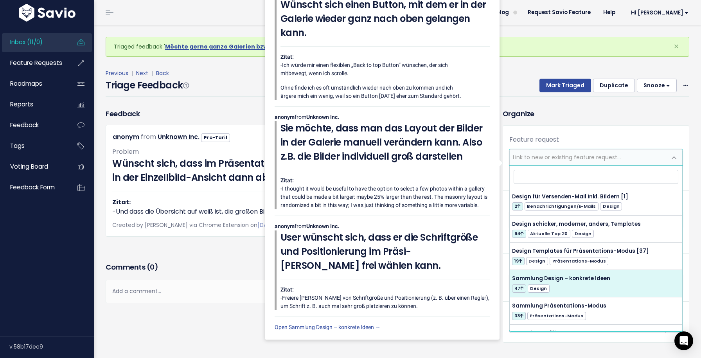
select select "43468"
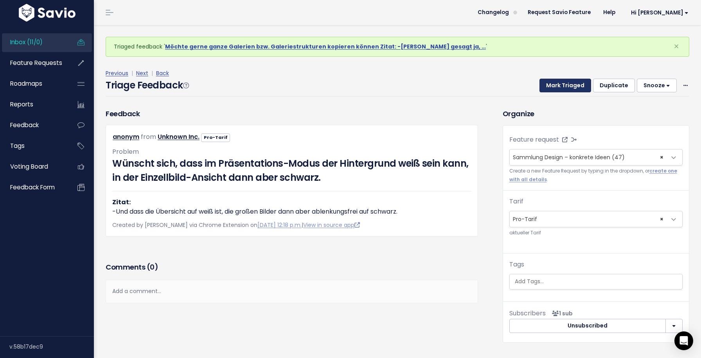
click at [561, 84] on button "Mark Triaged" at bounding box center [565, 86] width 52 height 14
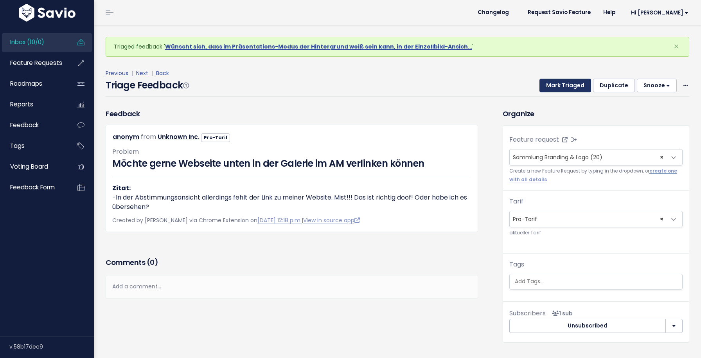
click at [561, 87] on button "Mark Triaged" at bounding box center [565, 86] width 52 height 14
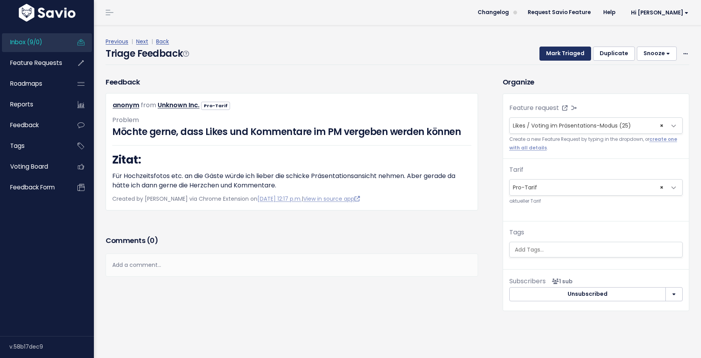
click at [562, 56] on button "Mark Triaged" at bounding box center [565, 54] width 52 height 14
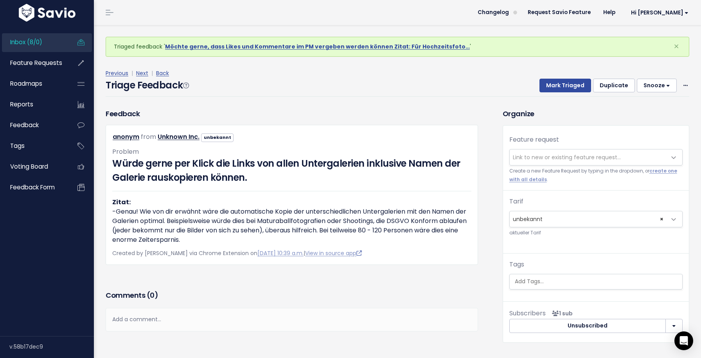
click at [556, 158] on span "Link to new or existing feature request..." at bounding box center [567, 157] width 108 height 8
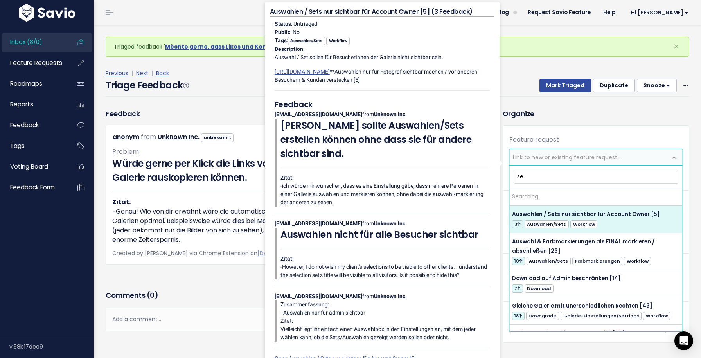
type input "s"
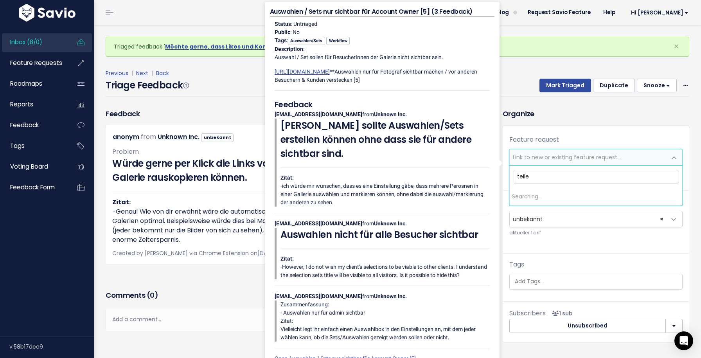
type input "teilen"
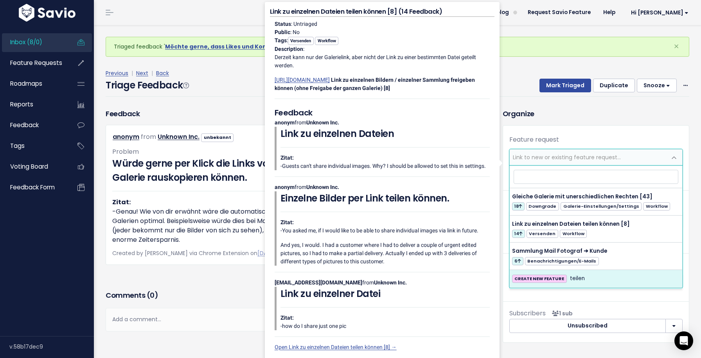
click at [227, 266] on div "Feedback anonym from Unknown Inc. unbekannt" at bounding box center [292, 198] width 384 height 180
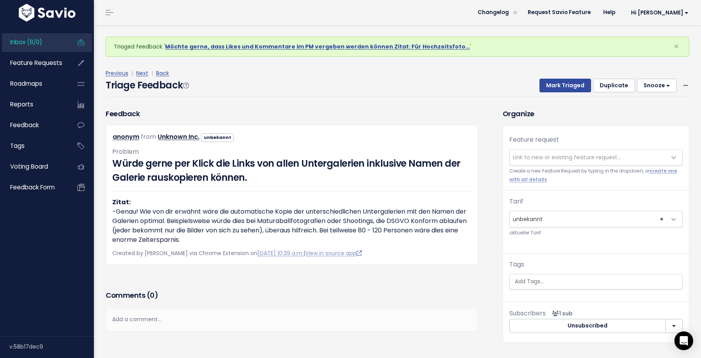
click at [547, 154] on span "Link to new or existing feature request..." at bounding box center [567, 157] width 108 height 8
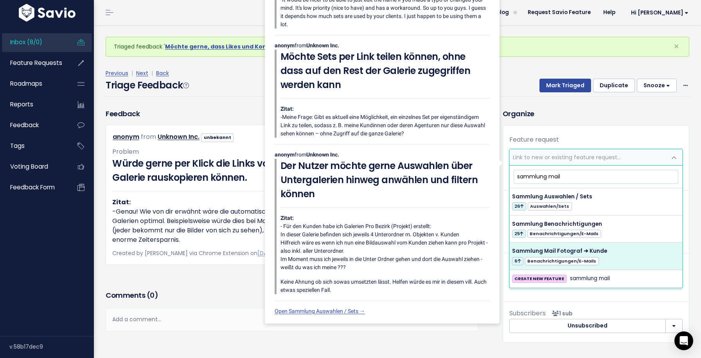
type input "sammlung mail"
select select "39763"
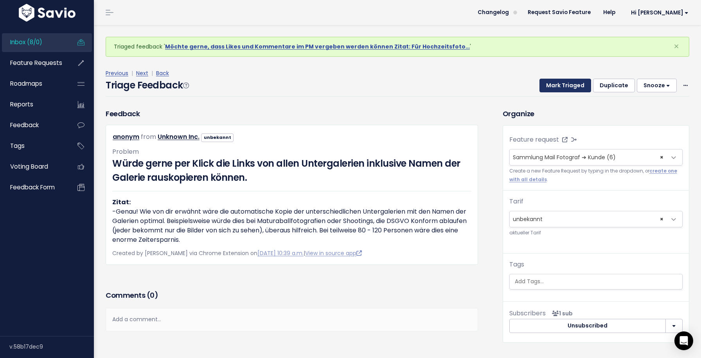
click at [563, 87] on button "Mark Triaged" at bounding box center [565, 86] width 52 height 14
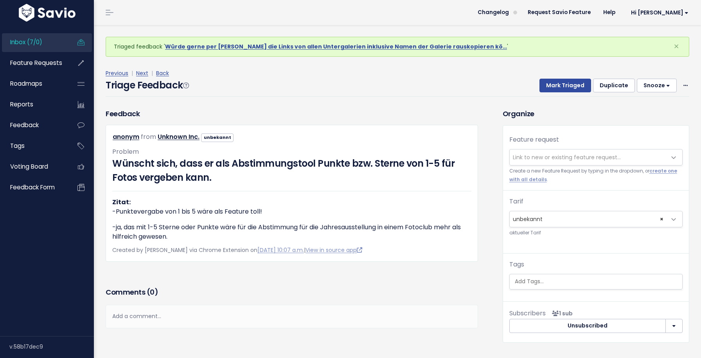
click at [571, 163] on span "Link to new or existing feature request..." at bounding box center [587, 157] width 157 height 16
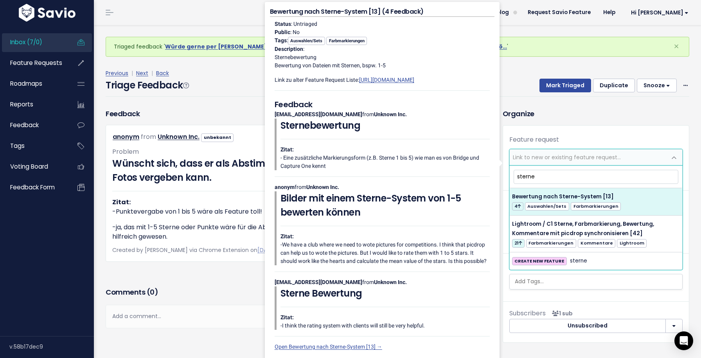
type input "sterne"
select select "54382"
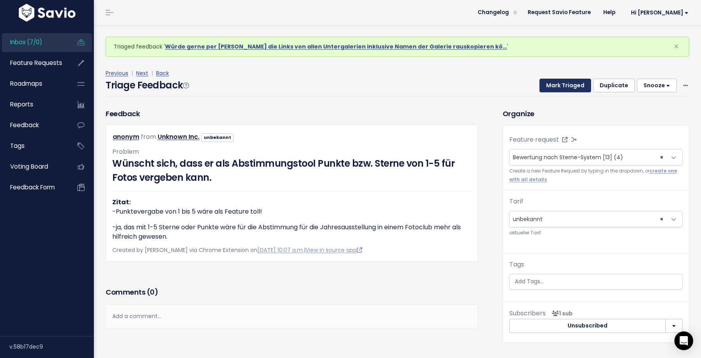
click at [556, 89] on button "Mark Triaged" at bounding box center [565, 86] width 52 height 14
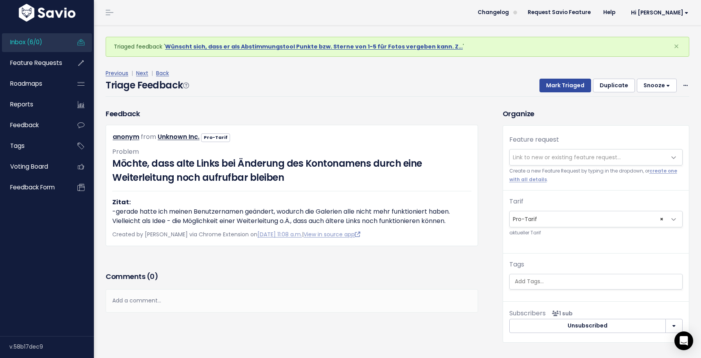
click at [550, 168] on small "Create a new Feature Request by typing in the dropdown, or create one with all …" at bounding box center [595, 175] width 173 height 17
click at [558, 84] on button "Mark Triaged" at bounding box center [565, 86] width 52 height 14
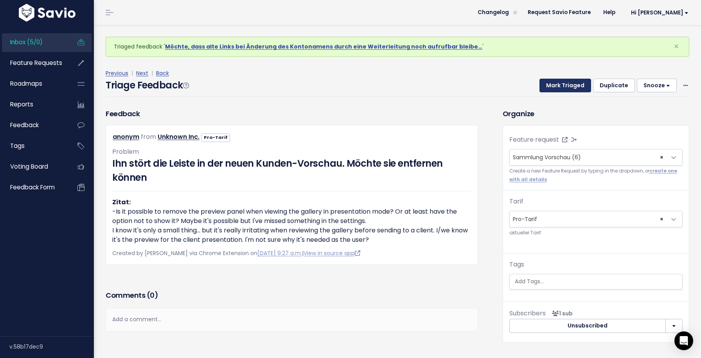
click at [560, 89] on button "Mark Triaged" at bounding box center [565, 86] width 52 height 14
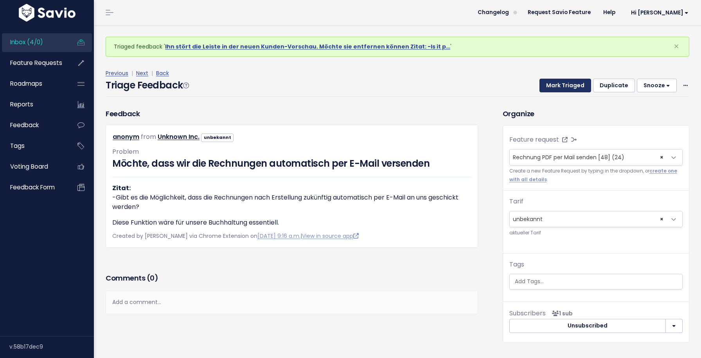
click at [560, 89] on button "Mark Triaged" at bounding box center [565, 86] width 52 height 14
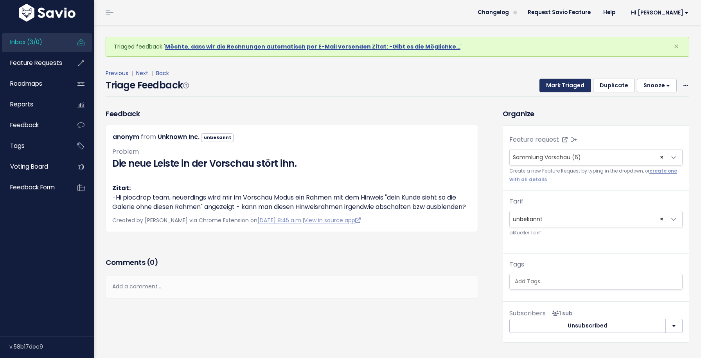
click at [560, 89] on button "Mark Triaged" at bounding box center [565, 86] width 52 height 14
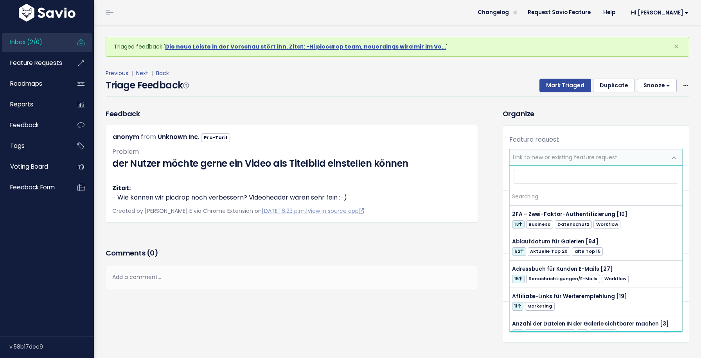
click at [556, 150] on span "Link to new or existing feature request..." at bounding box center [587, 157] width 157 height 16
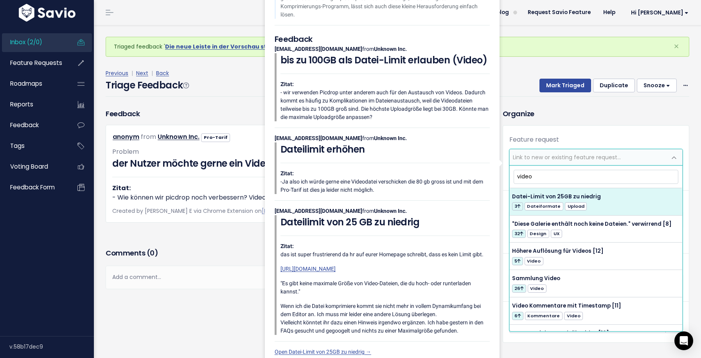
click at [542, 171] on input "video" at bounding box center [595, 177] width 165 height 14
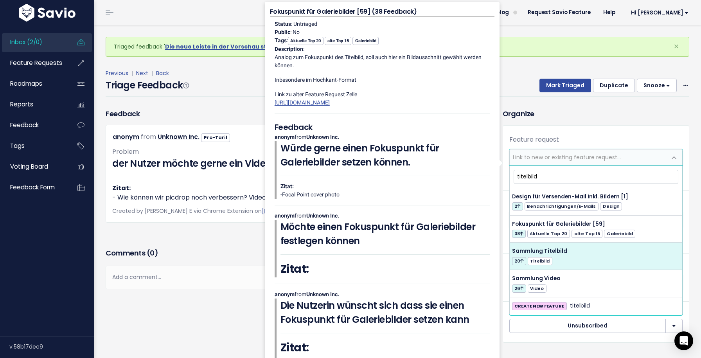
type input "titelbild"
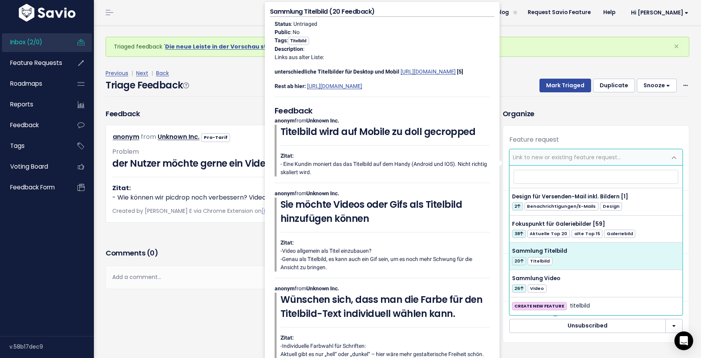
select select "45111"
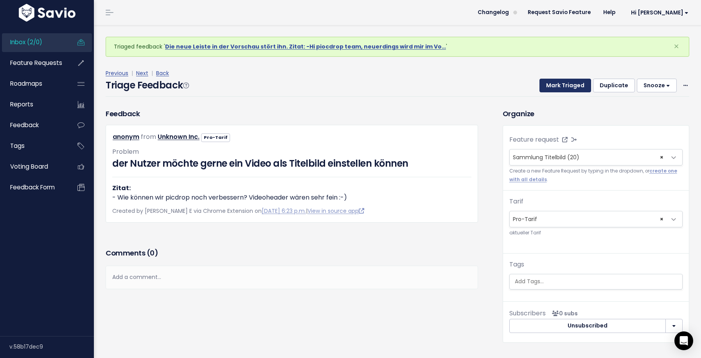
click at [558, 88] on button "Mark Triaged" at bounding box center [565, 86] width 52 height 14
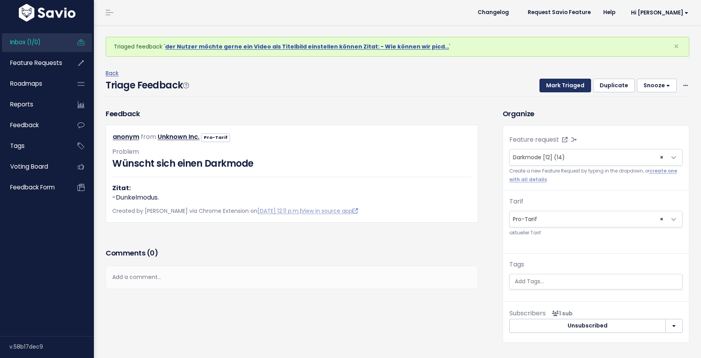
click at [558, 88] on button "Mark Triaged" at bounding box center [565, 86] width 52 height 14
